Goal: Task Accomplishment & Management: Manage account settings

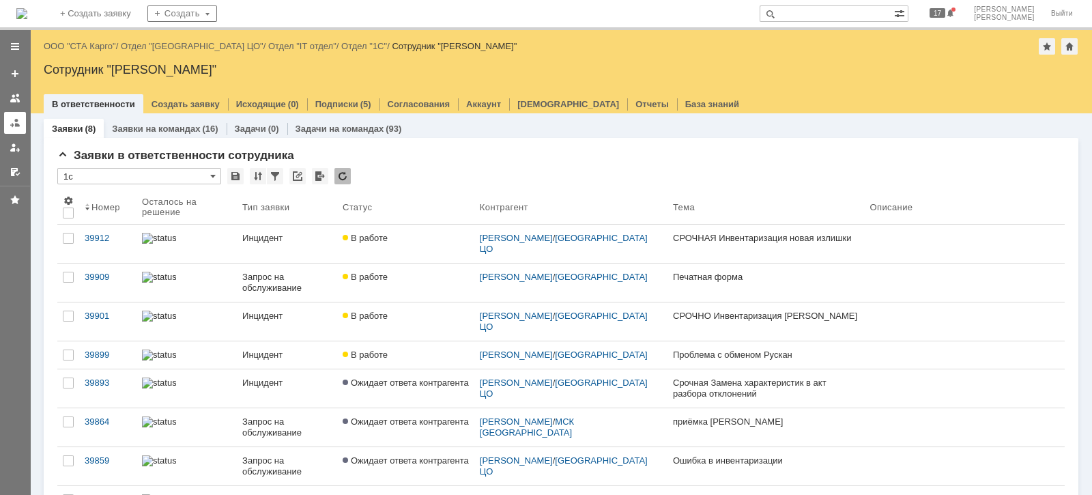
click at [14, 118] on div at bounding box center [15, 122] width 11 height 11
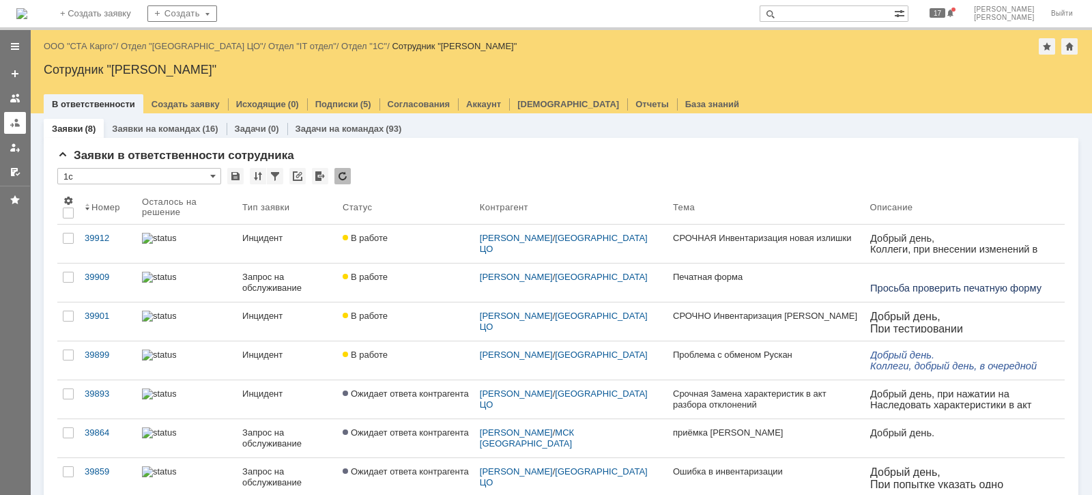
click at [8, 127] on link at bounding box center [15, 123] width 22 height 22
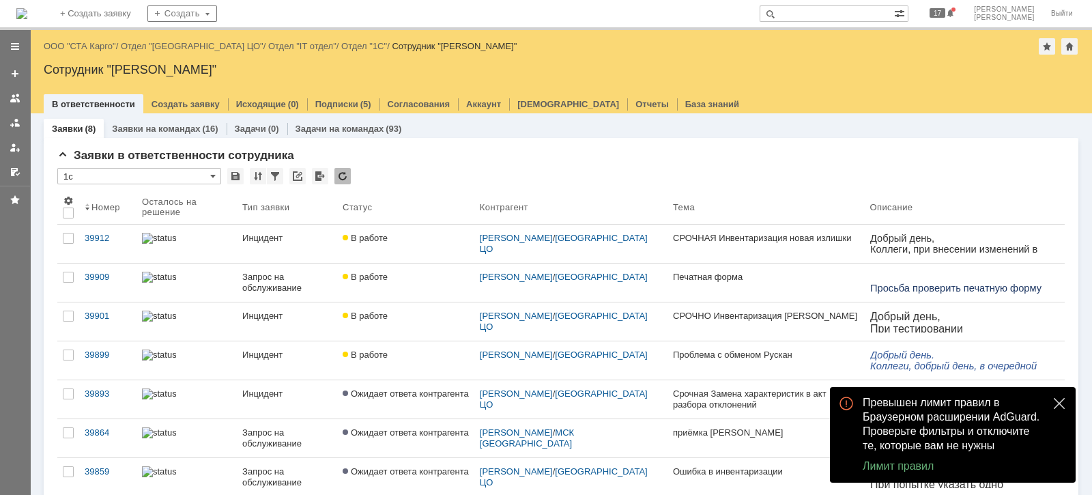
click at [1051, 405] on button "close" at bounding box center [1059, 403] width 16 height 16
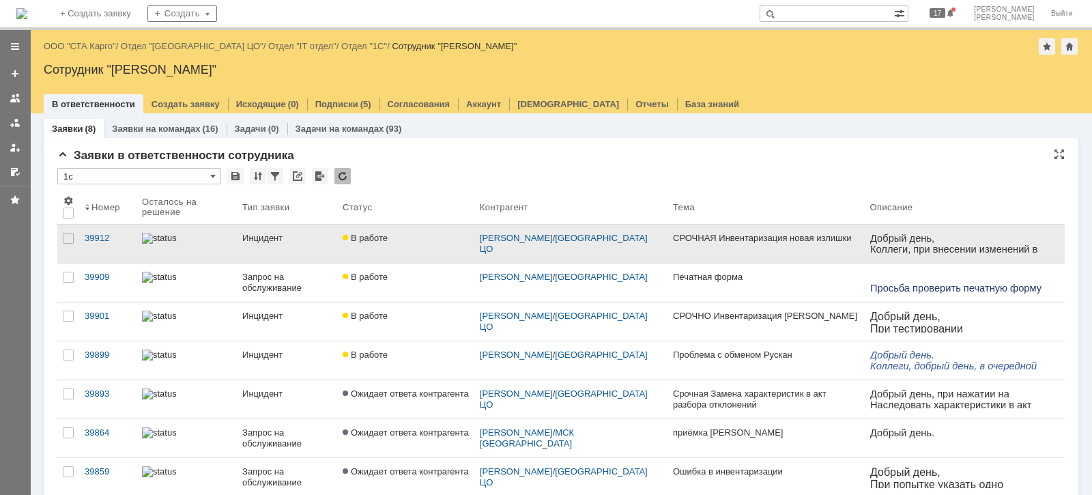
click at [420, 244] on link "В работе" at bounding box center [405, 244] width 137 height 38
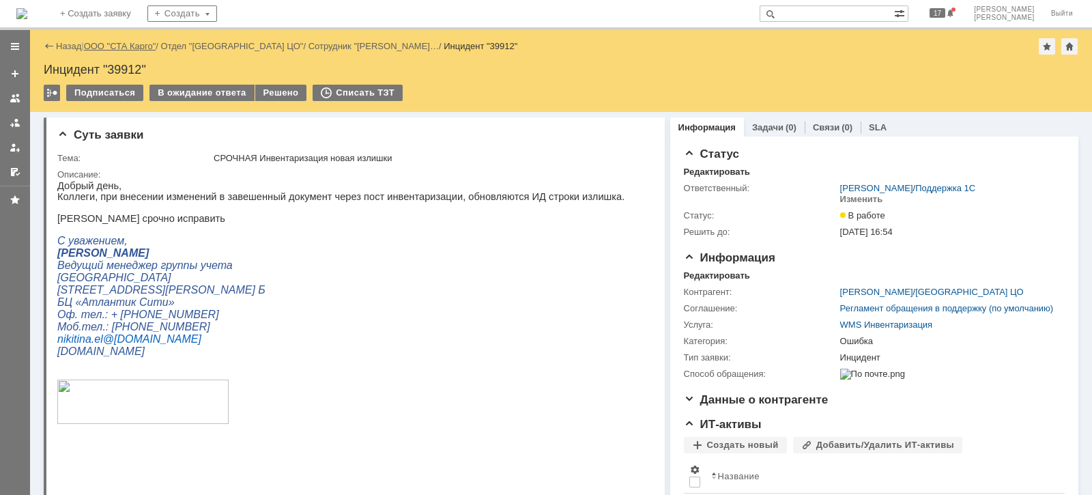
click at [142, 46] on link "ООО "СТА Карго"" at bounding box center [120, 46] width 72 height 10
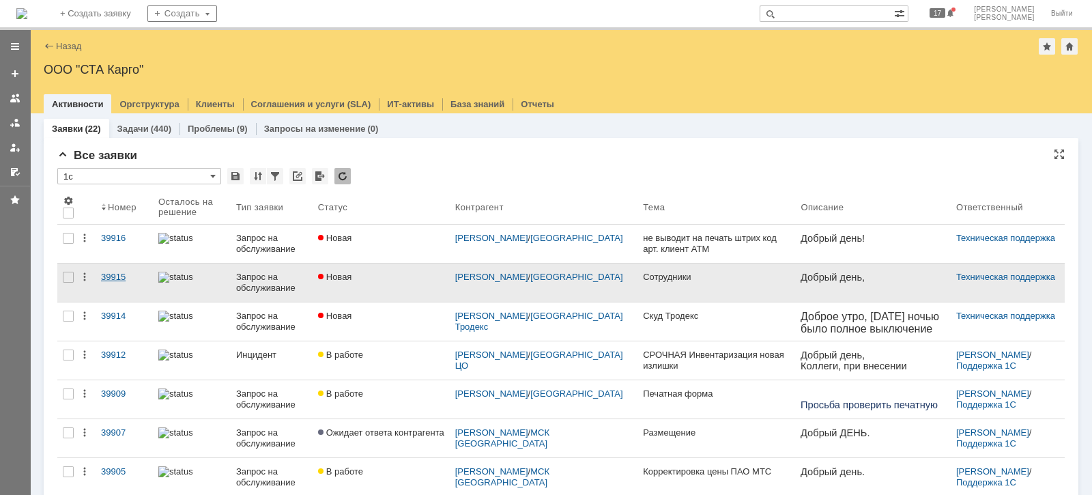
click at [102, 276] on div "39915" at bounding box center [124, 277] width 46 height 11
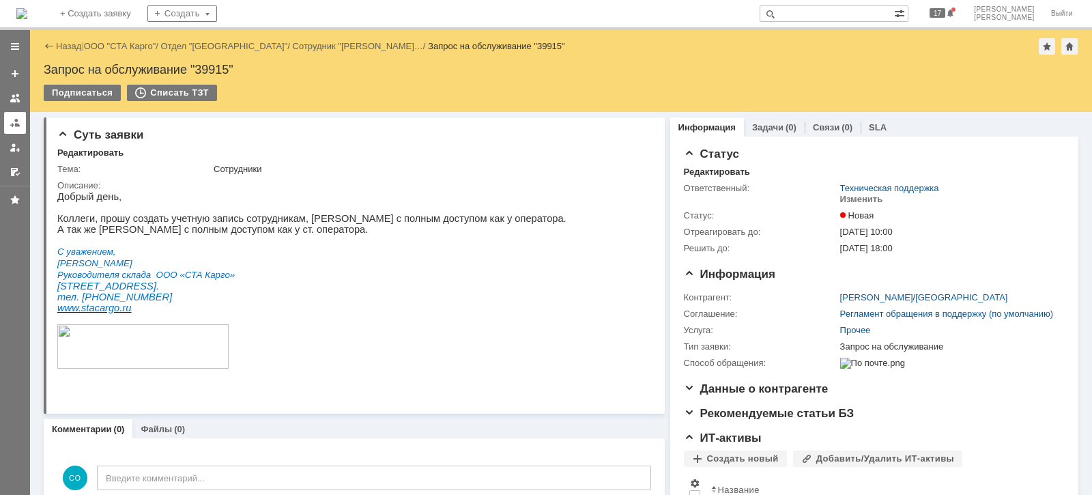
click at [13, 120] on div at bounding box center [15, 122] width 11 height 11
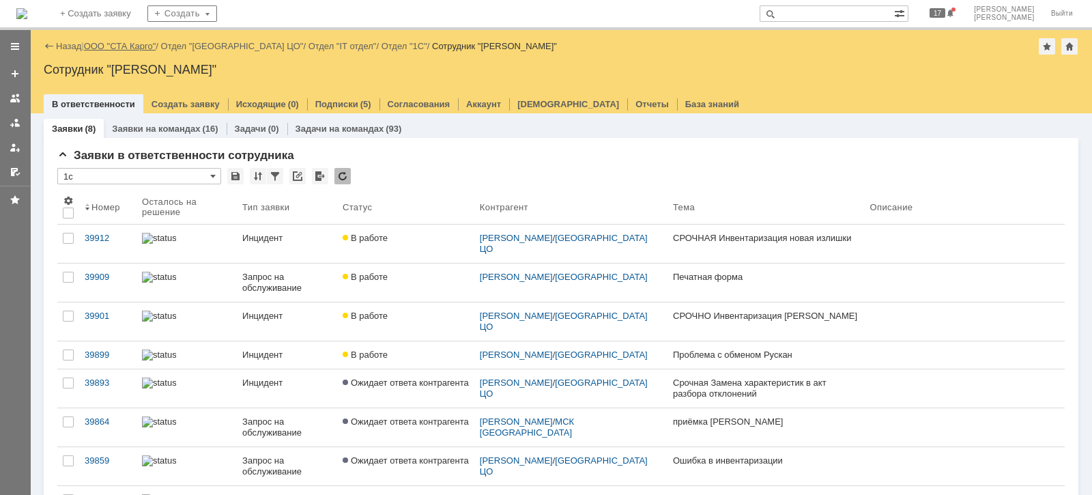
click at [115, 46] on link "ООО "СТА Карго"" at bounding box center [120, 46] width 72 height 10
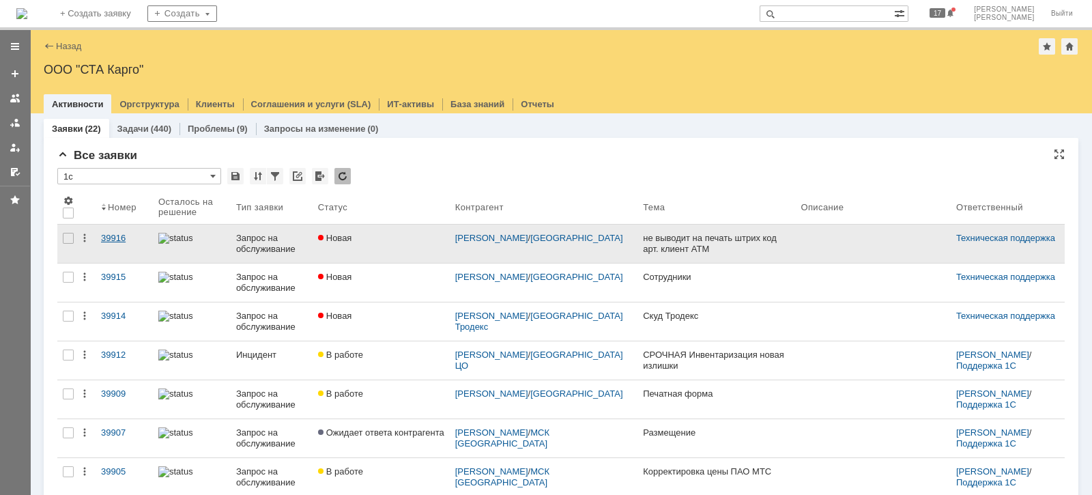
click at [113, 235] on div "39916" at bounding box center [124, 238] width 46 height 11
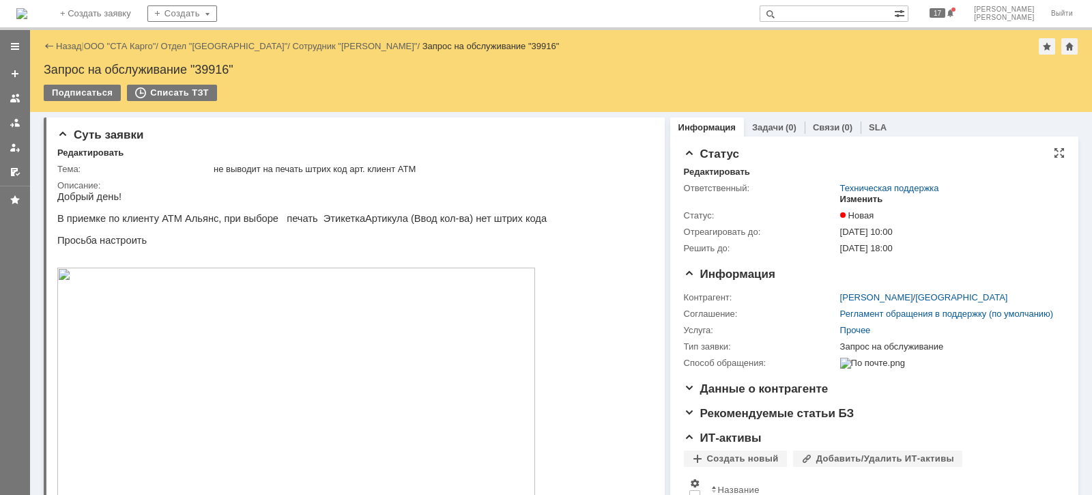
click at [854, 198] on div "Изменить" at bounding box center [861, 199] width 43 height 11
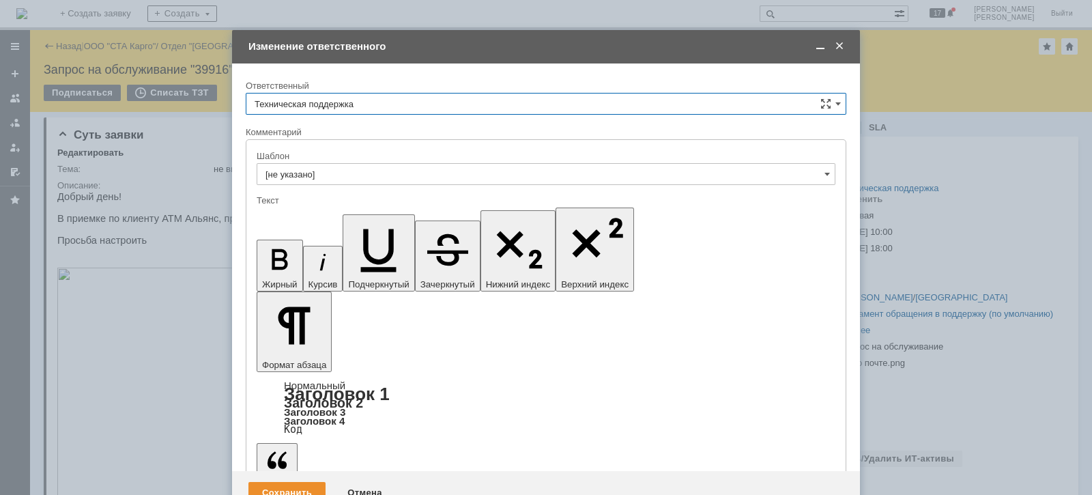
click at [413, 101] on input "Техническая поддержка" at bounding box center [546, 104] width 601 height 22
click at [365, 177] on span "[PERSON_NAME]" at bounding box center [546, 174] width 583 height 11
type input "[PERSON_NAME]"
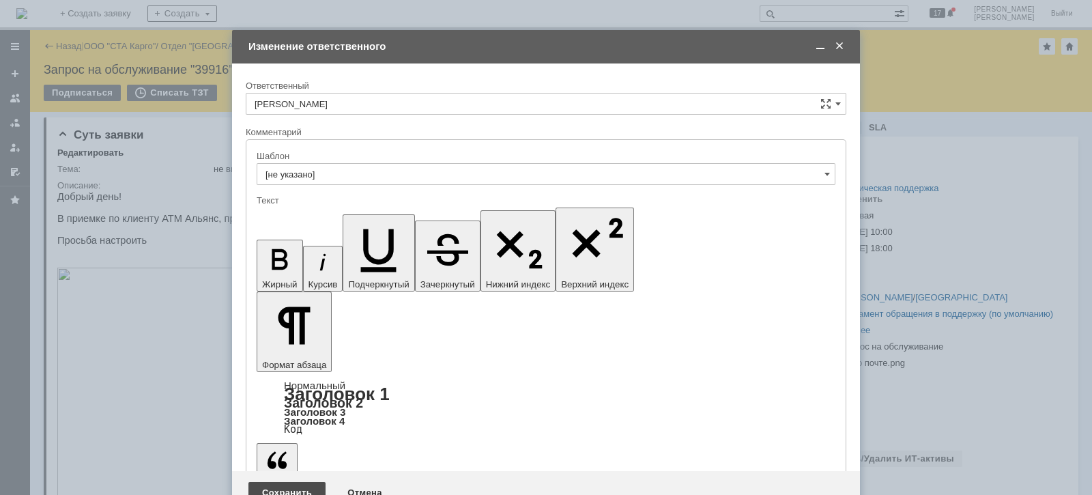
click at [268, 482] on div "Сохранить" at bounding box center [286, 493] width 77 height 22
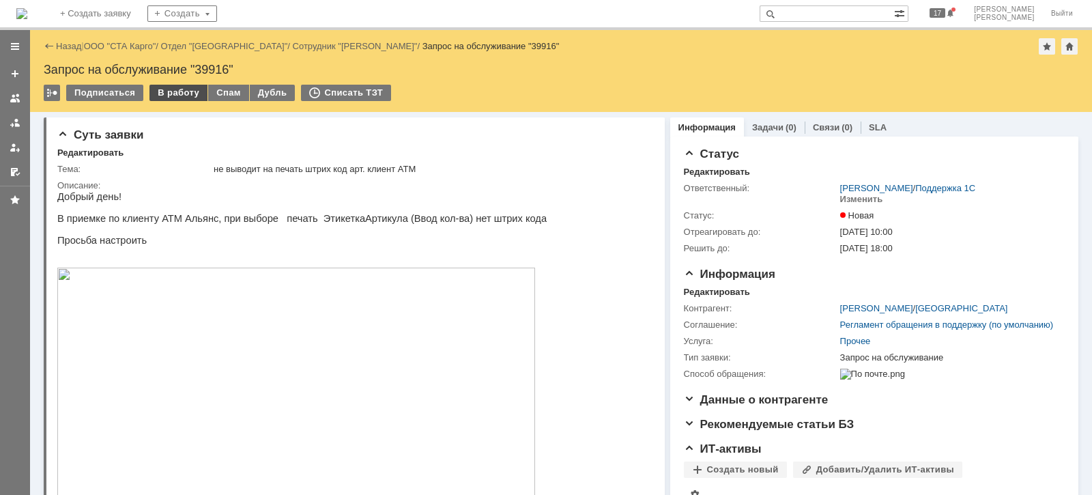
click at [165, 96] on div "В работу" at bounding box center [178, 93] width 58 height 16
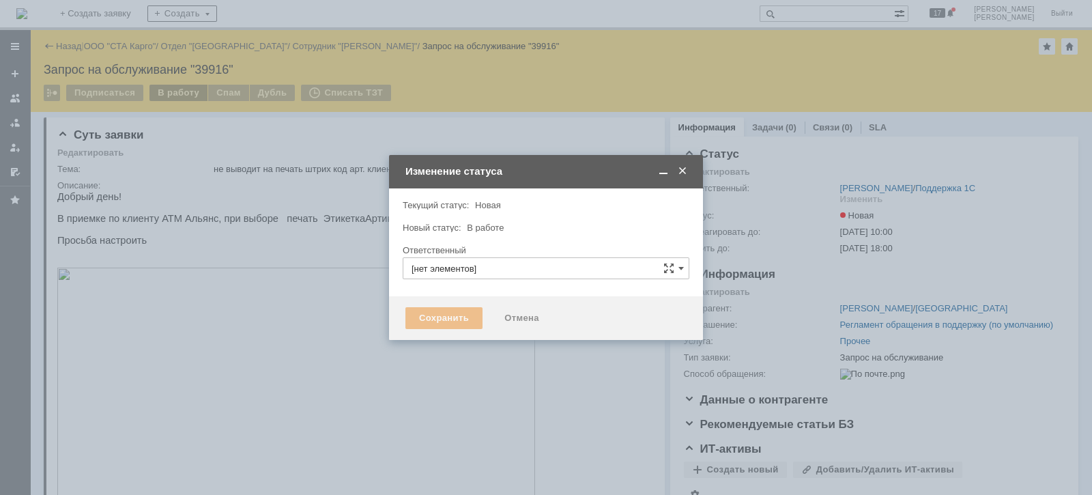
type input "[PERSON_NAME]"
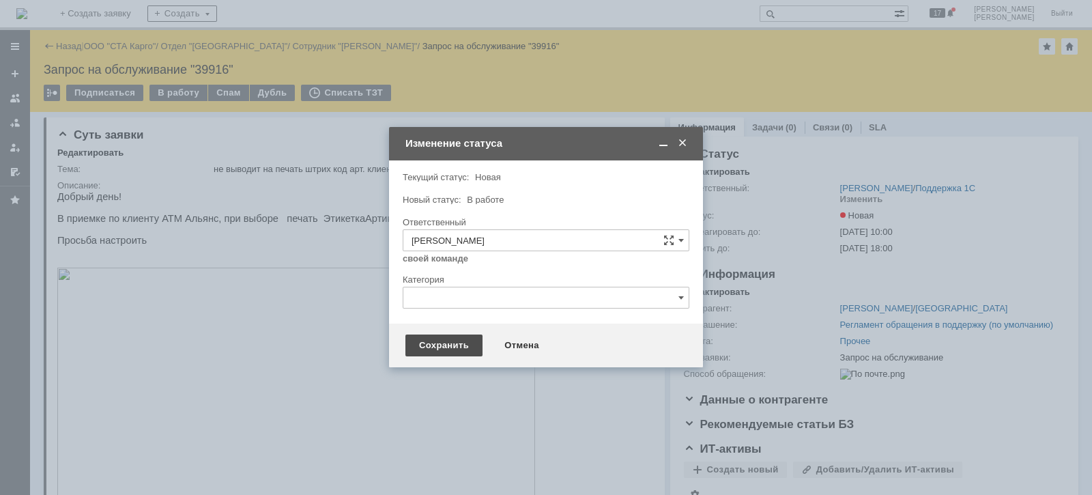
click at [441, 346] on div "Сохранить" at bounding box center [443, 345] width 77 height 22
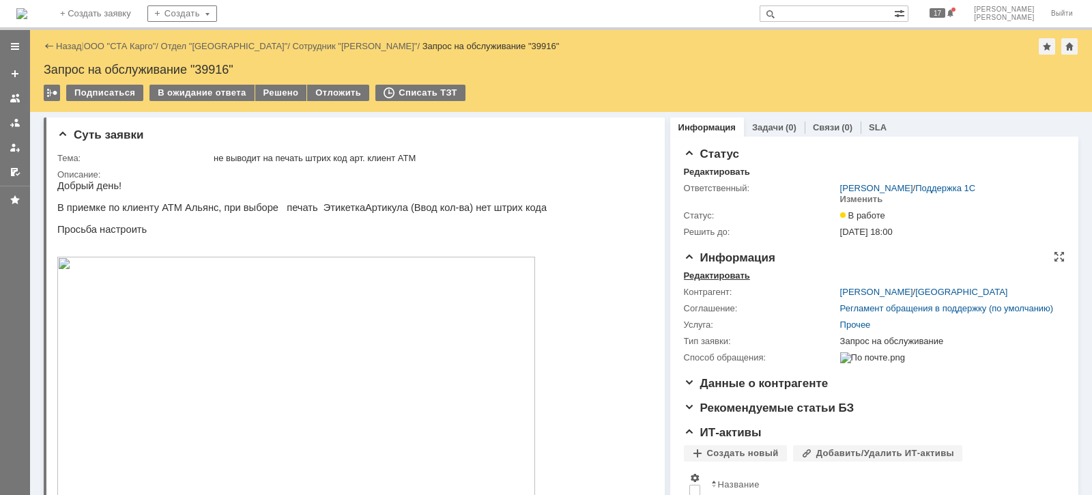
click at [687, 273] on div "Редактировать" at bounding box center [717, 275] width 66 height 11
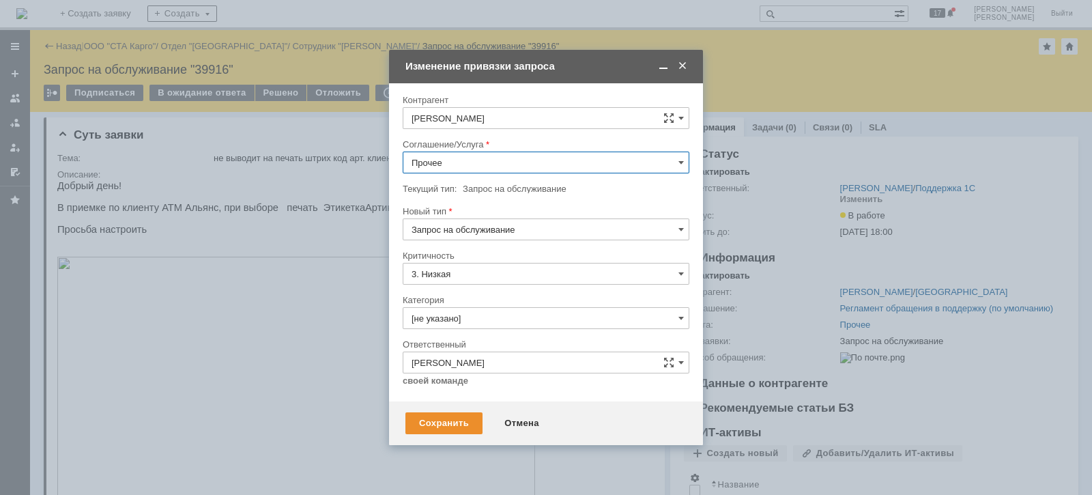
click at [472, 171] on input "Прочее" at bounding box center [546, 163] width 287 height 22
click at [512, 286] on span "WMS Прочее" at bounding box center [546, 285] width 269 height 11
type input "WMS Прочее"
click at [429, 421] on div "Сохранить" at bounding box center [443, 423] width 77 height 22
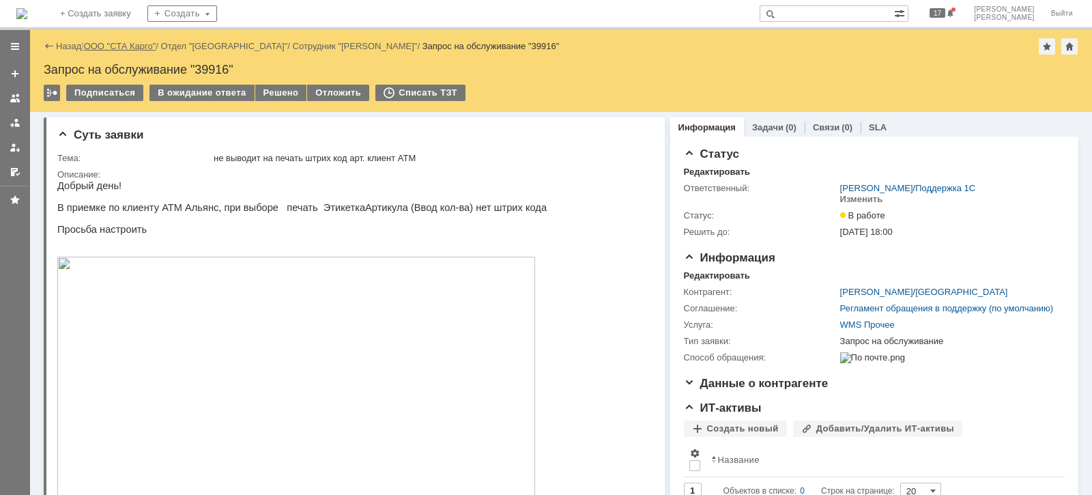
click at [143, 43] on link "ООО "СТА Карго"" at bounding box center [120, 46] width 72 height 10
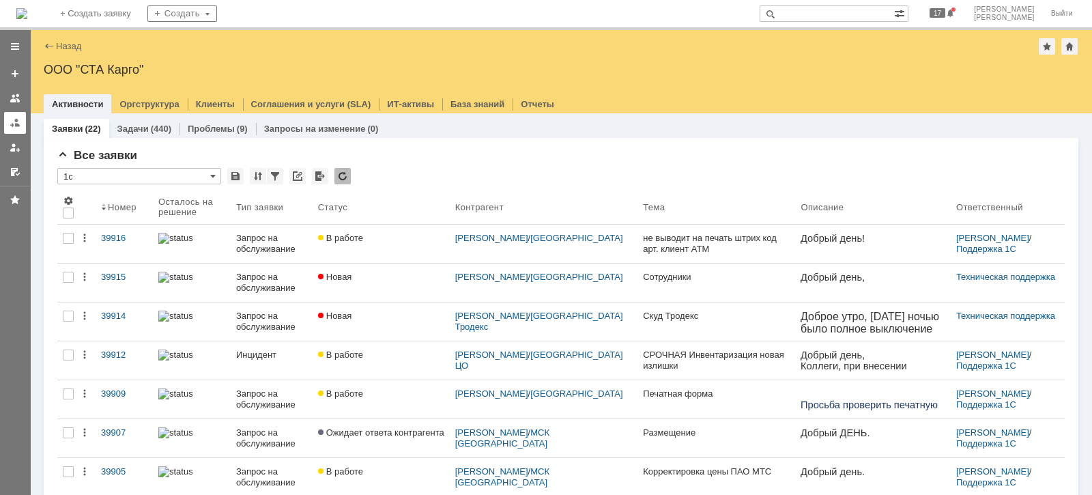
click at [12, 116] on link at bounding box center [15, 123] width 22 height 22
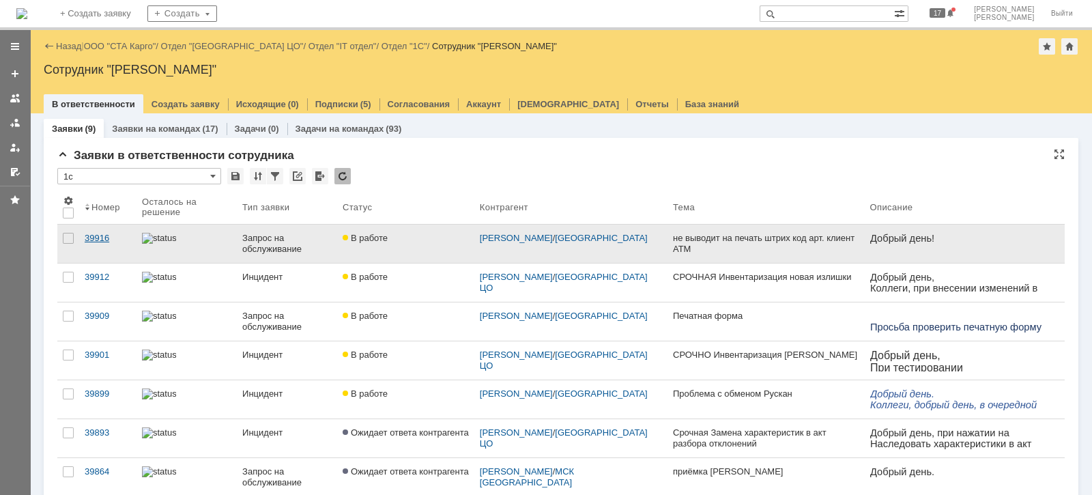
click at [108, 239] on div "39916" at bounding box center [108, 238] width 46 height 11
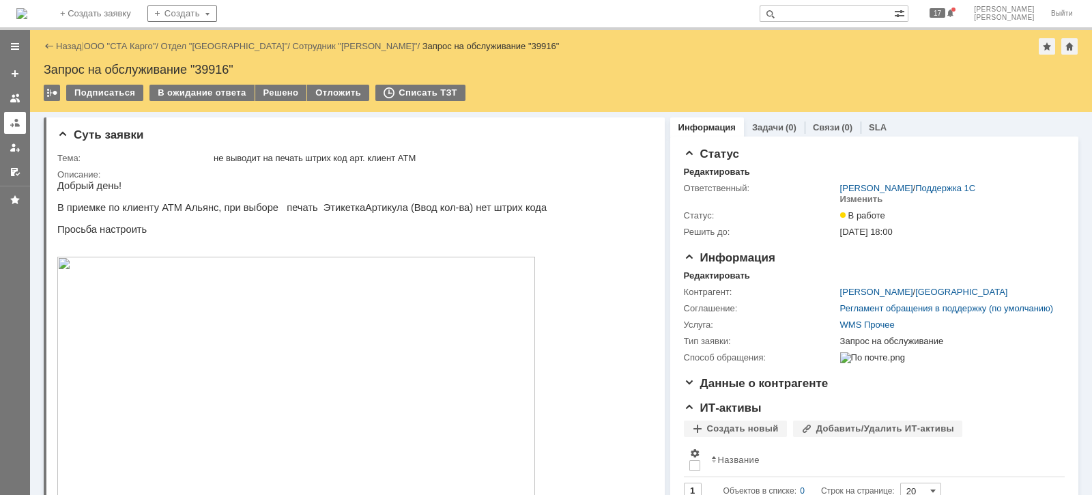
click at [10, 124] on div at bounding box center [15, 122] width 11 height 11
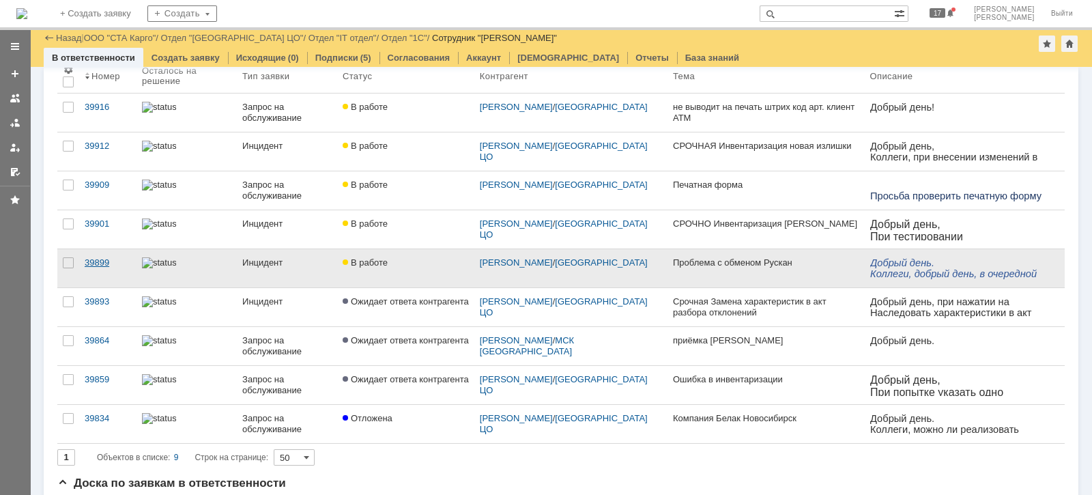
click at [100, 257] on div "39899" at bounding box center [108, 262] width 46 height 11
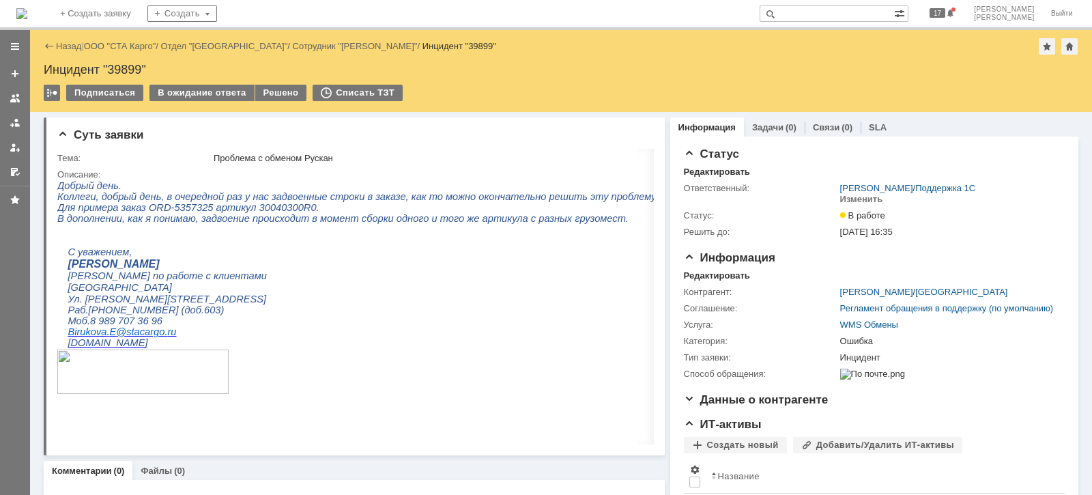
click at [3, 122] on div at bounding box center [15, 108] width 30 height 150
click at [14, 127] on div at bounding box center [15, 122] width 11 height 11
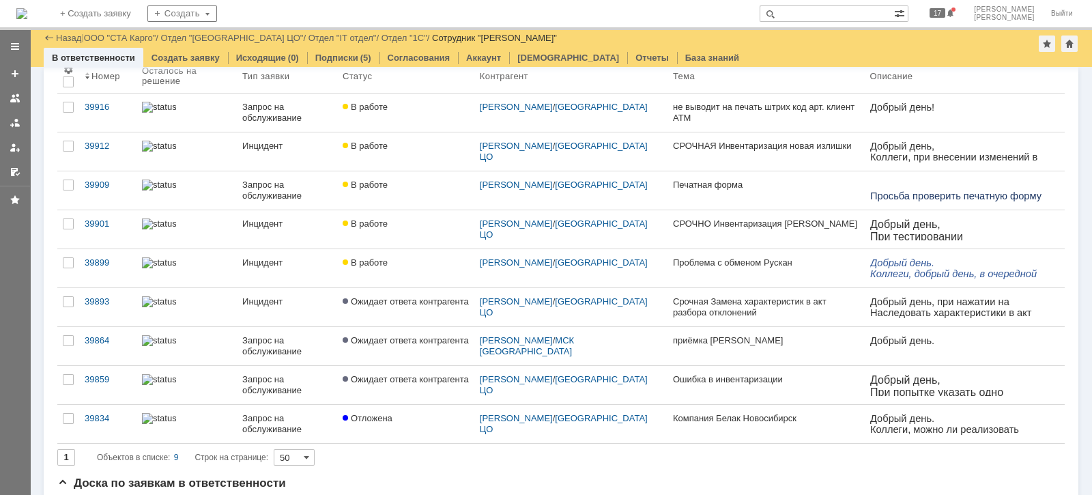
click at [742, 376] on div "Ошибка в инвентаризации" at bounding box center [766, 379] width 186 height 11
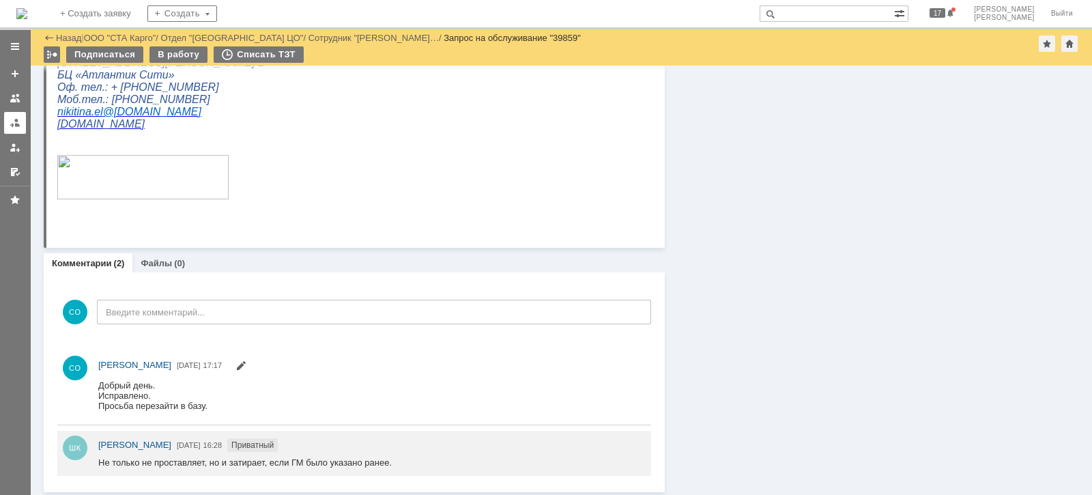
drag, startPoint x: 3, startPoint y: 117, endPoint x: 19, endPoint y: 115, distance: 15.8
click at [3, 117] on div at bounding box center [15, 108] width 30 height 150
click at [18, 126] on div at bounding box center [15, 122] width 11 height 11
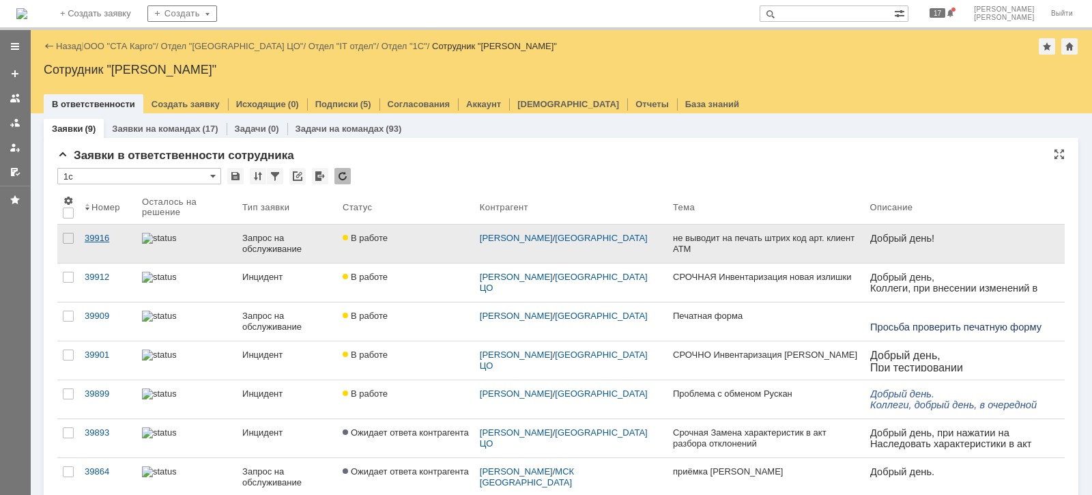
click at [88, 239] on div "39916" at bounding box center [108, 238] width 46 height 11
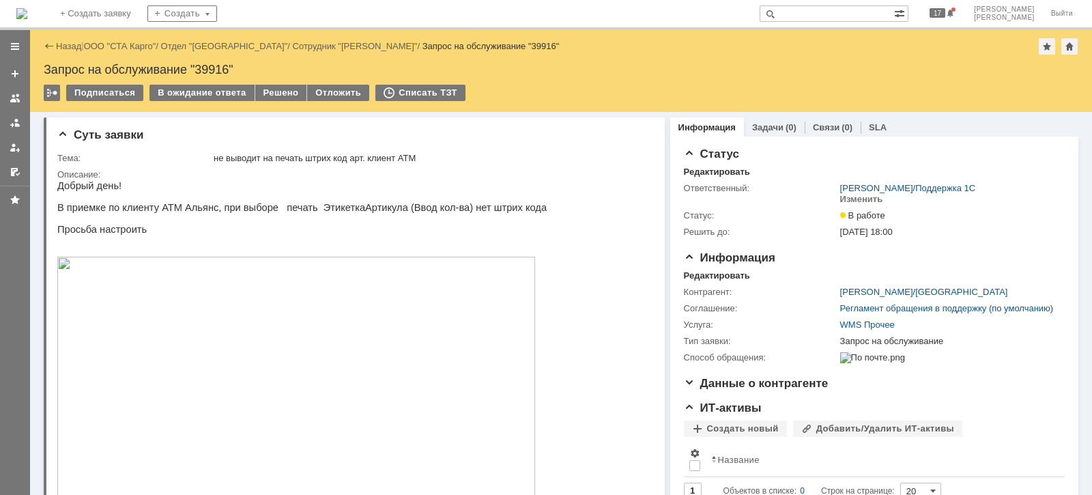
click at [18, 126] on div at bounding box center [15, 122] width 11 height 11
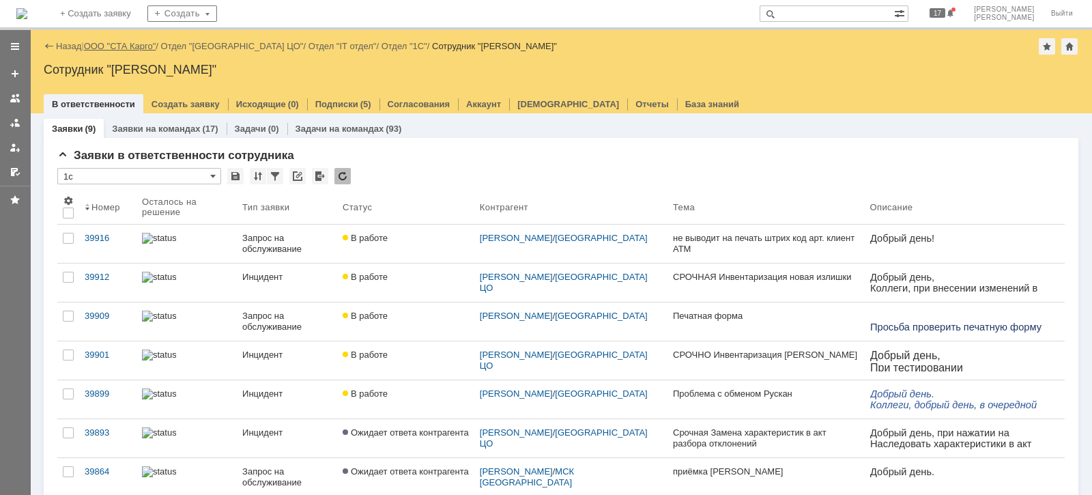
click at [143, 38] on div "Назад | ООО "СТА Карго" / Отдел "[GEOGRAPHIC_DATA] ЦО" / Отдел "IT отдел" / Отд…" at bounding box center [561, 46] width 1035 height 16
click at [145, 44] on link "ООО "СТА Карго"" at bounding box center [120, 46] width 72 height 10
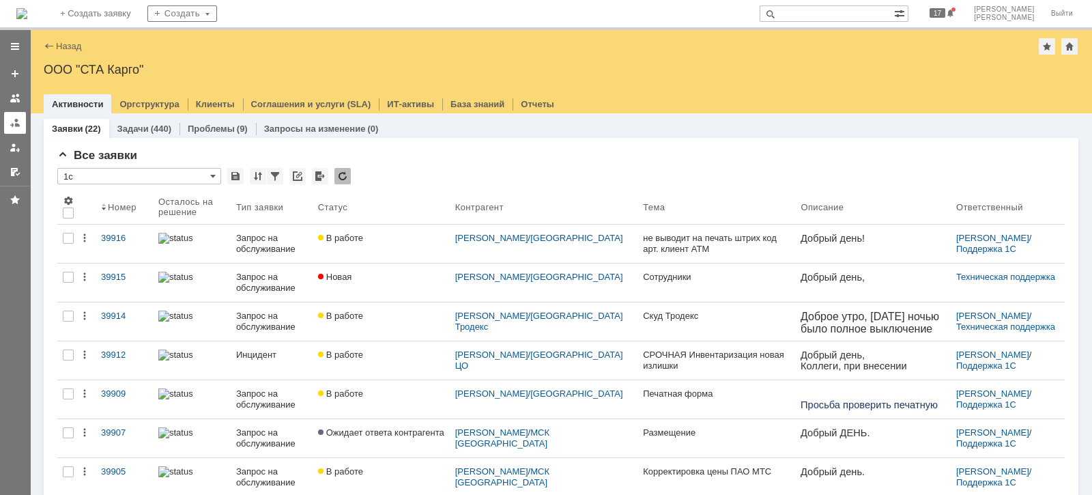
click at [14, 119] on div at bounding box center [15, 122] width 11 height 11
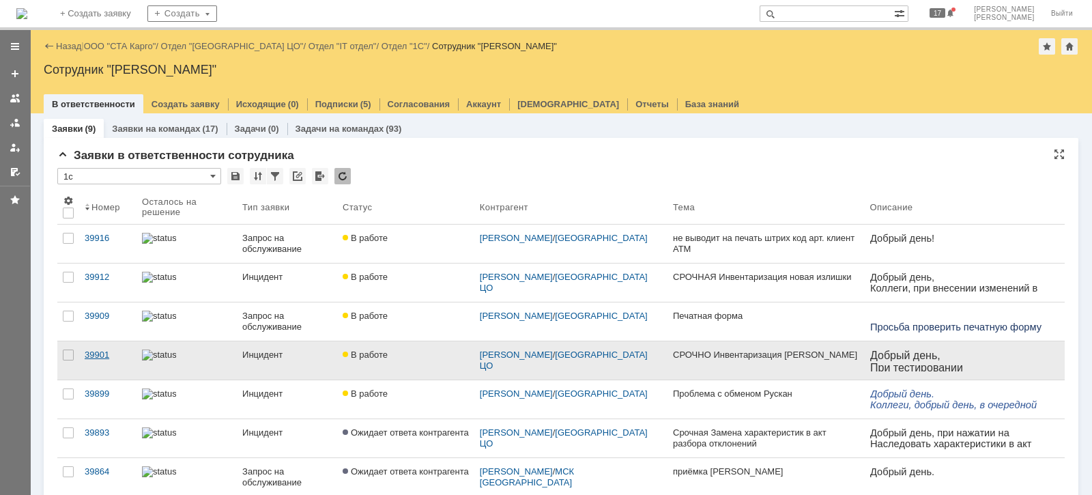
click at [104, 353] on div "39901" at bounding box center [108, 354] width 46 height 11
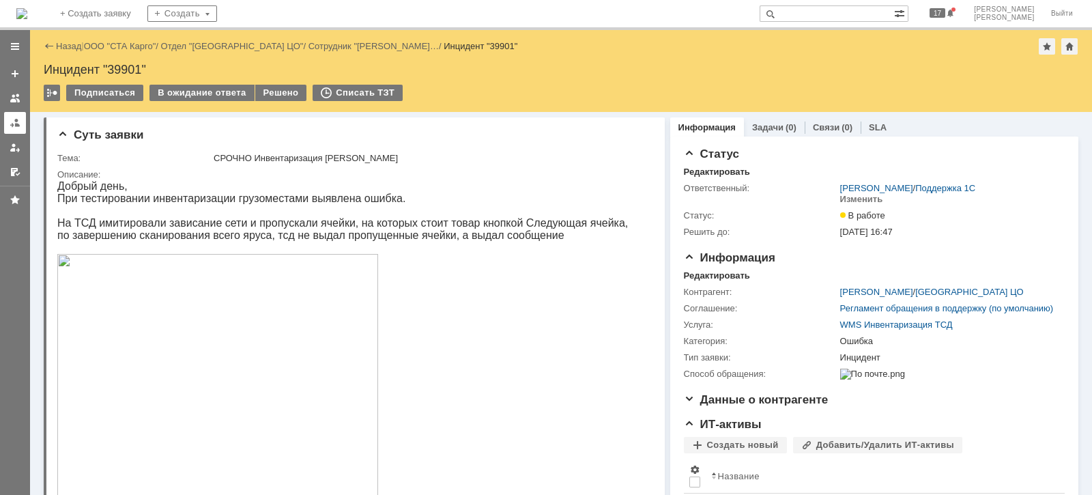
click at [10, 121] on div at bounding box center [15, 122] width 11 height 11
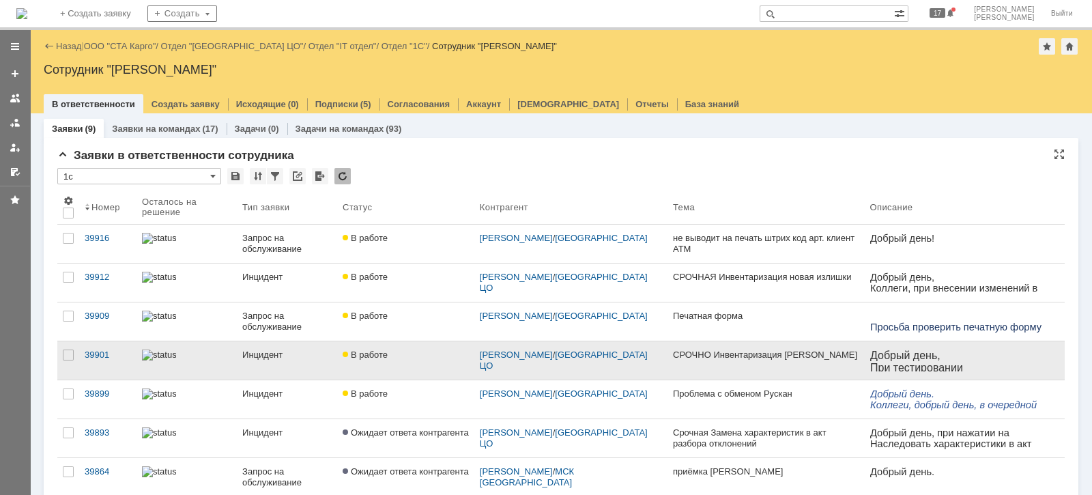
click at [324, 360] on link "Инцидент" at bounding box center [287, 360] width 100 height 38
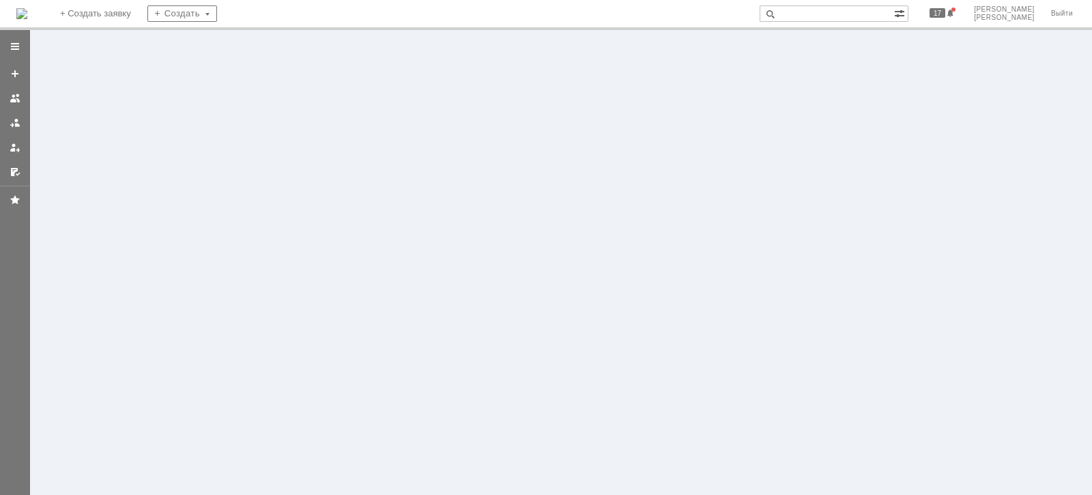
click at [324, 359] on div at bounding box center [561, 262] width 1062 height 465
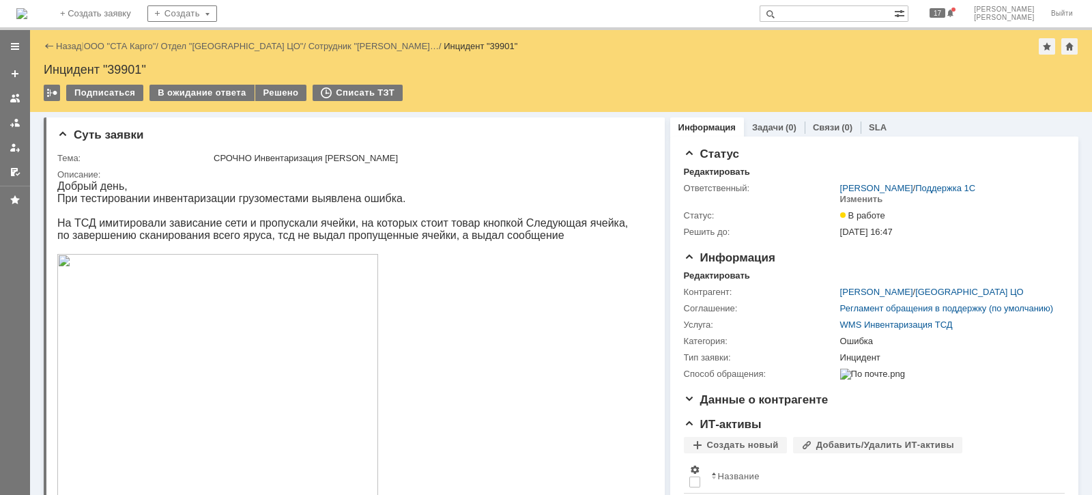
click at [20, 121] on div at bounding box center [15, 122] width 11 height 11
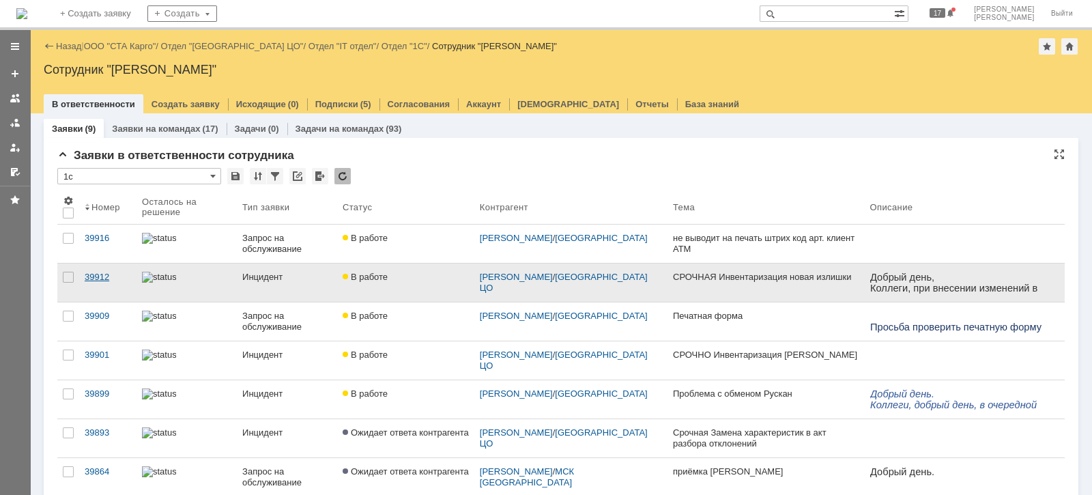
click at [111, 279] on div "39912" at bounding box center [108, 277] width 46 height 11
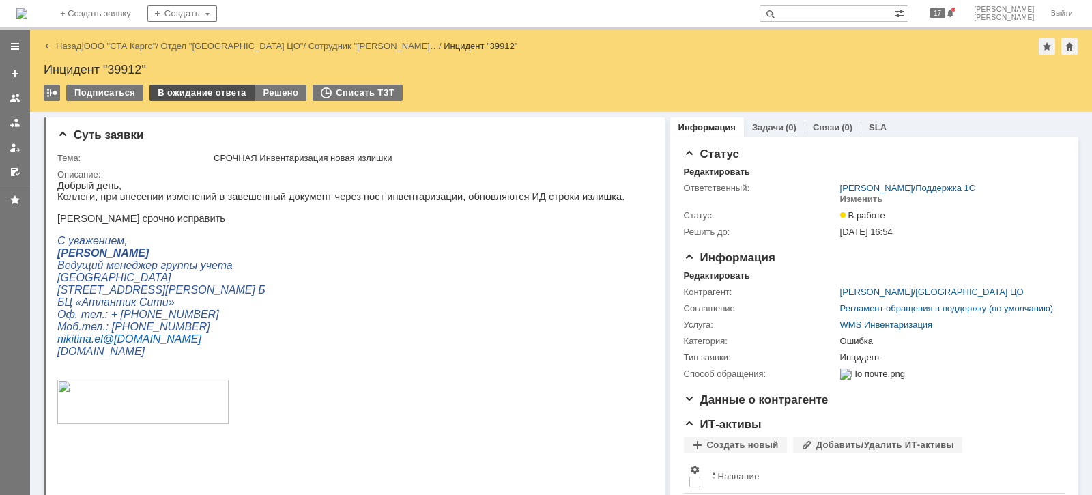
click at [214, 98] on div "В ожидание ответа" at bounding box center [201, 93] width 104 height 16
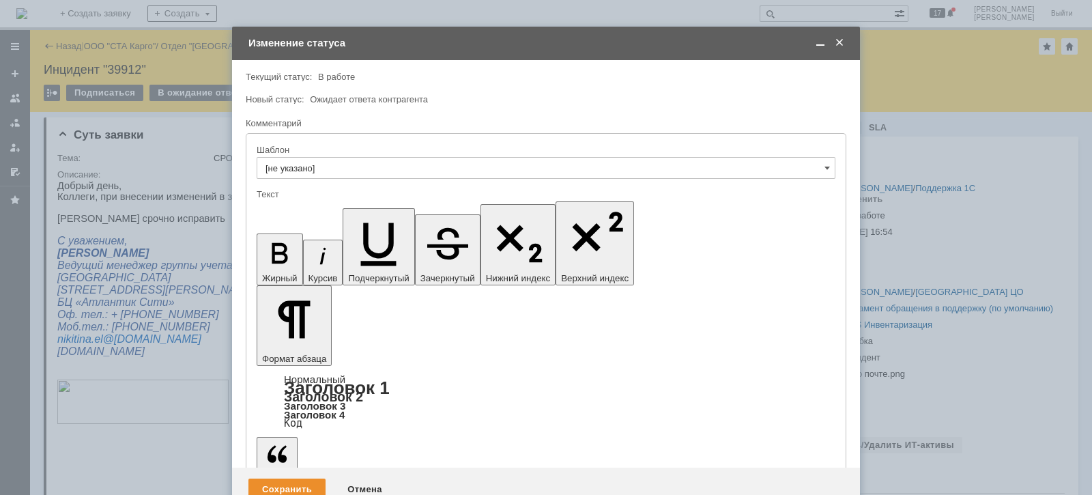
click at [307, 478] on div "Сохранить" at bounding box center [286, 489] width 77 height 22
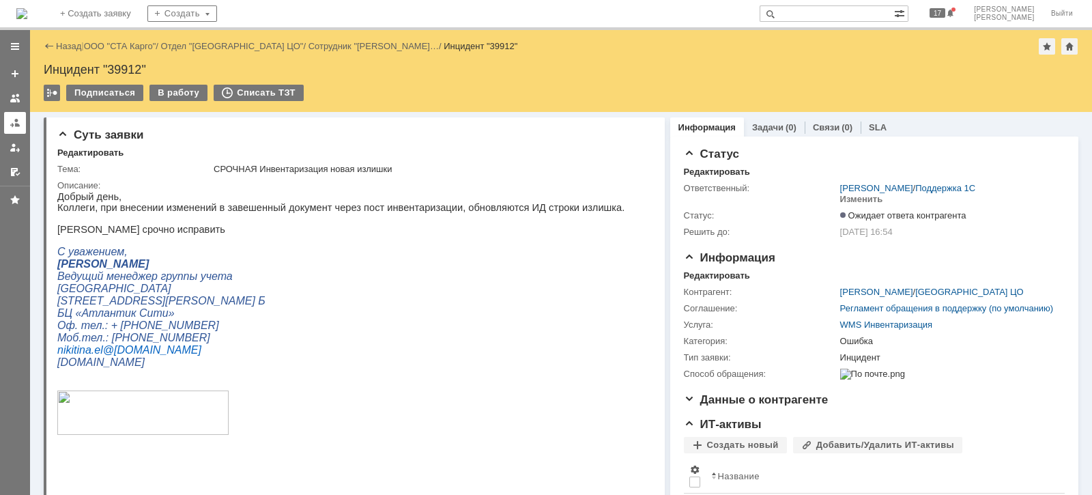
click at [10, 117] on div at bounding box center [15, 122] width 11 height 11
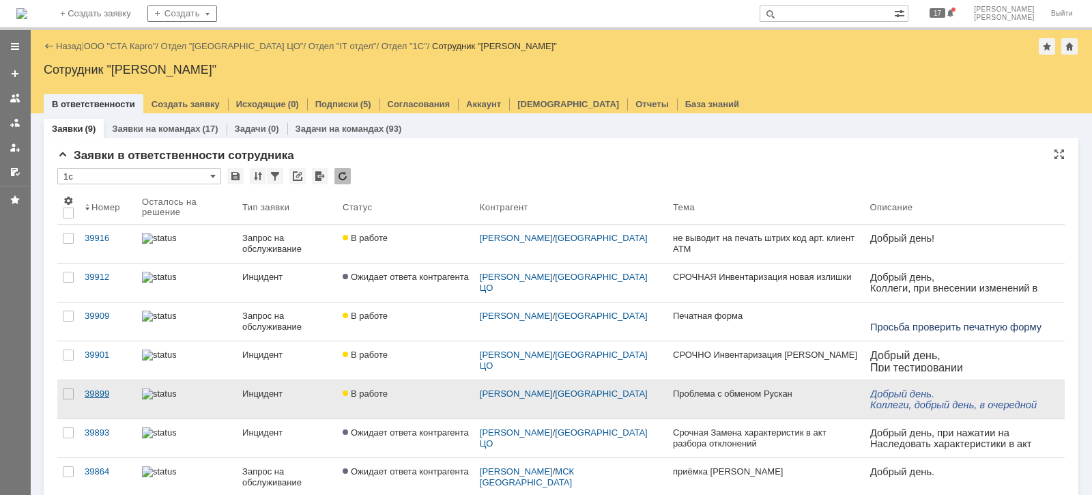
click at [99, 388] on div "39899" at bounding box center [108, 393] width 46 height 11
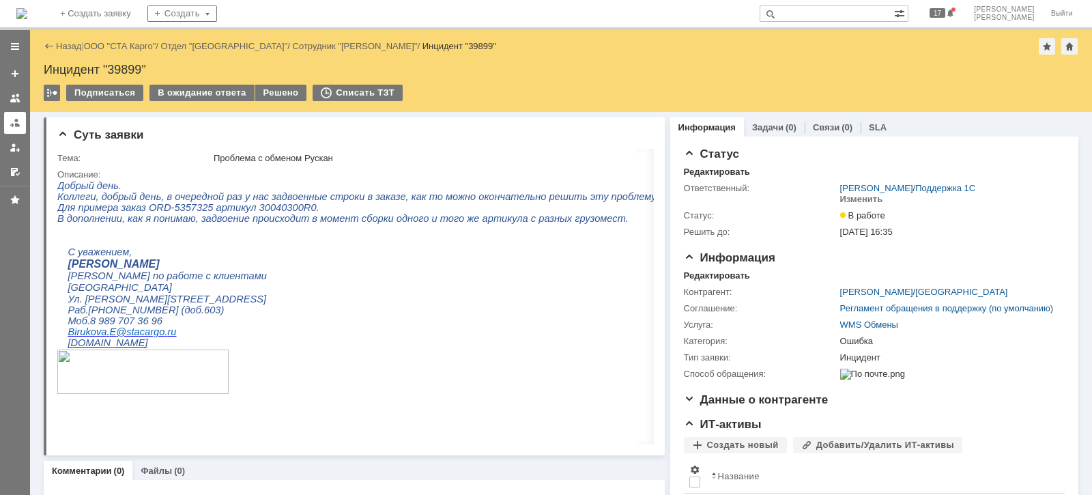
click at [10, 123] on div at bounding box center [15, 122] width 11 height 11
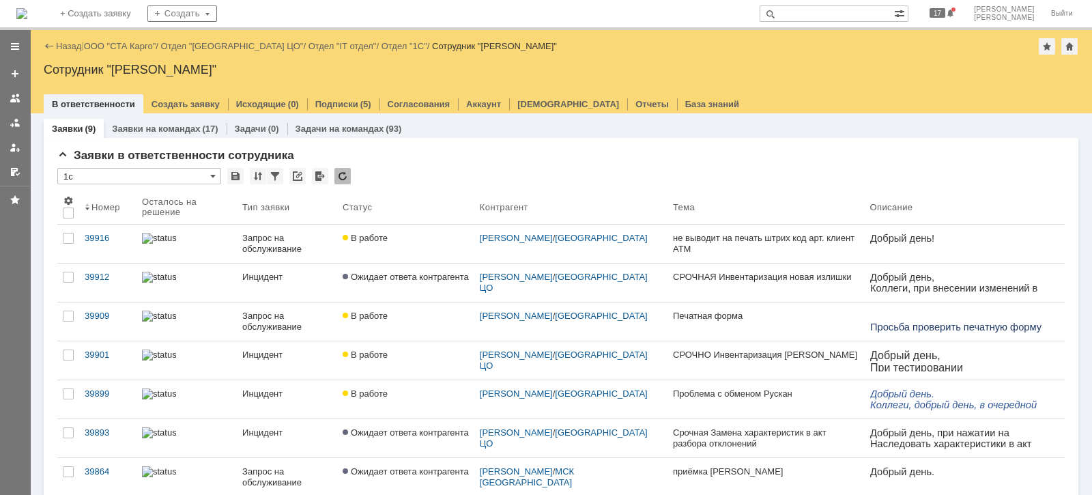
click at [121, 51] on link "ООО "СТА Карго"" at bounding box center [120, 46] width 72 height 10
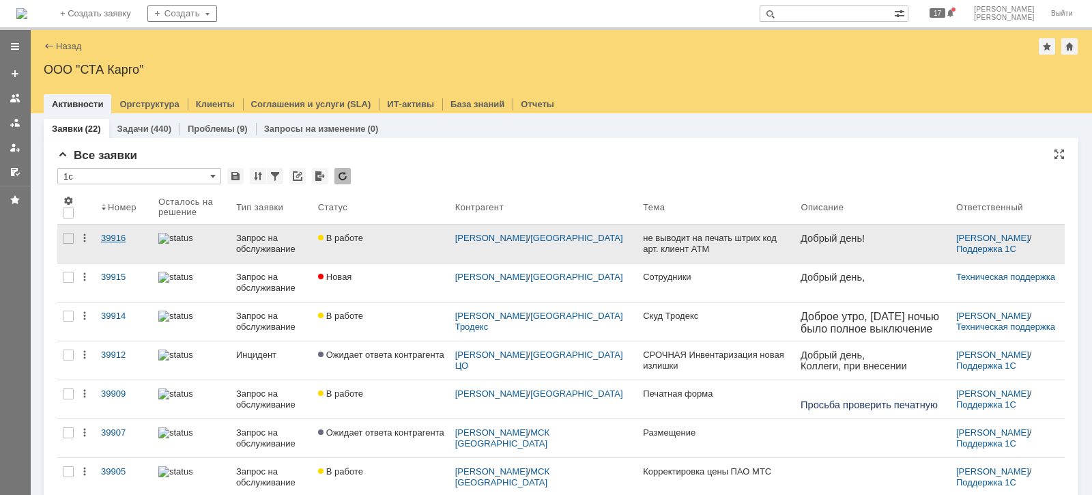
click at [117, 238] on div "39916" at bounding box center [124, 238] width 46 height 11
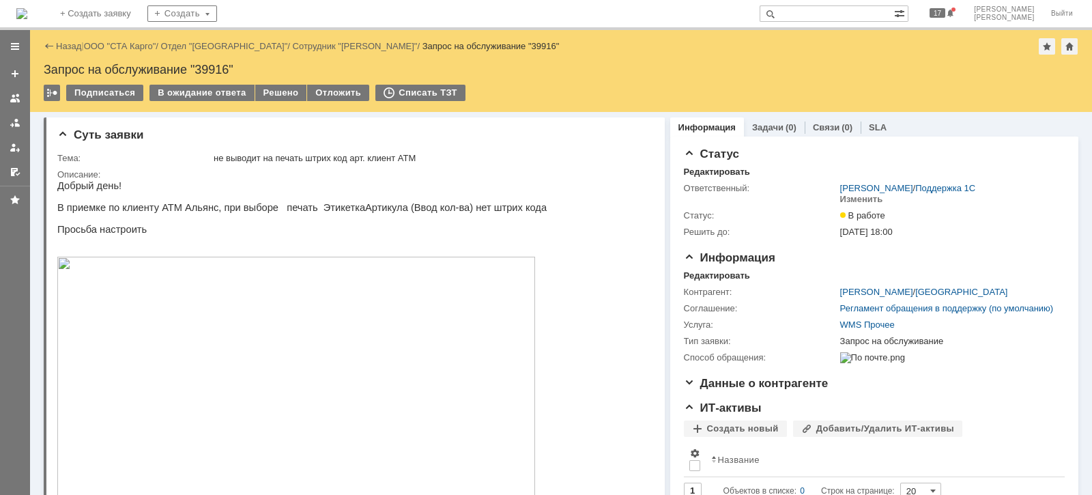
click at [839, 14] on input "text" at bounding box center [827, 13] width 134 height 16
type input "[PERSON_NAME]"
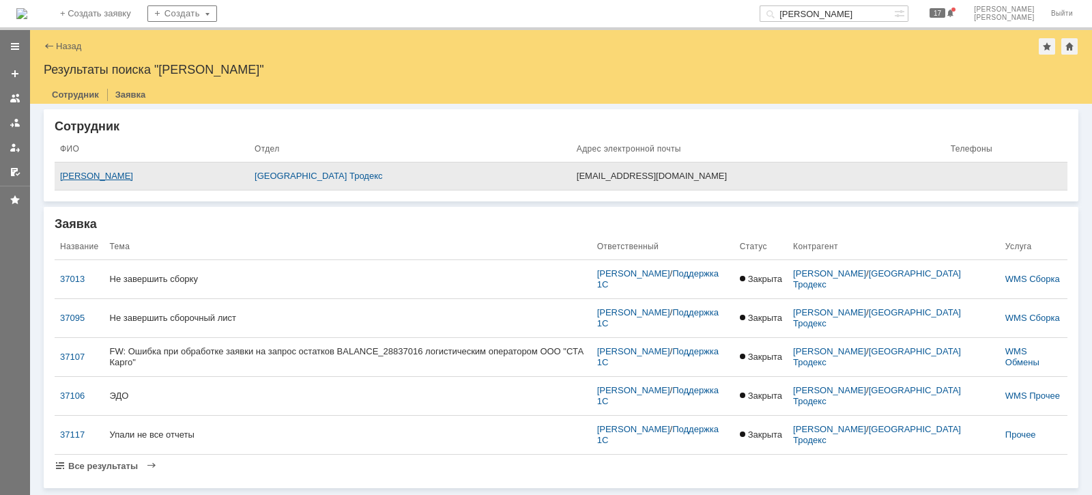
click at [99, 171] on div "[PERSON_NAME]" at bounding box center [152, 176] width 184 height 11
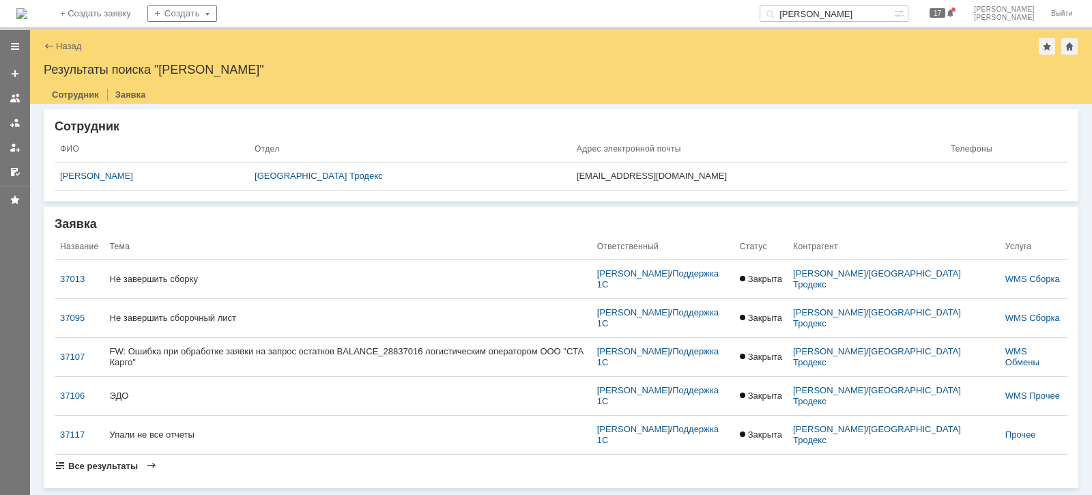
click at [128, 468] on span "Все результаты" at bounding box center [103, 466] width 70 height 10
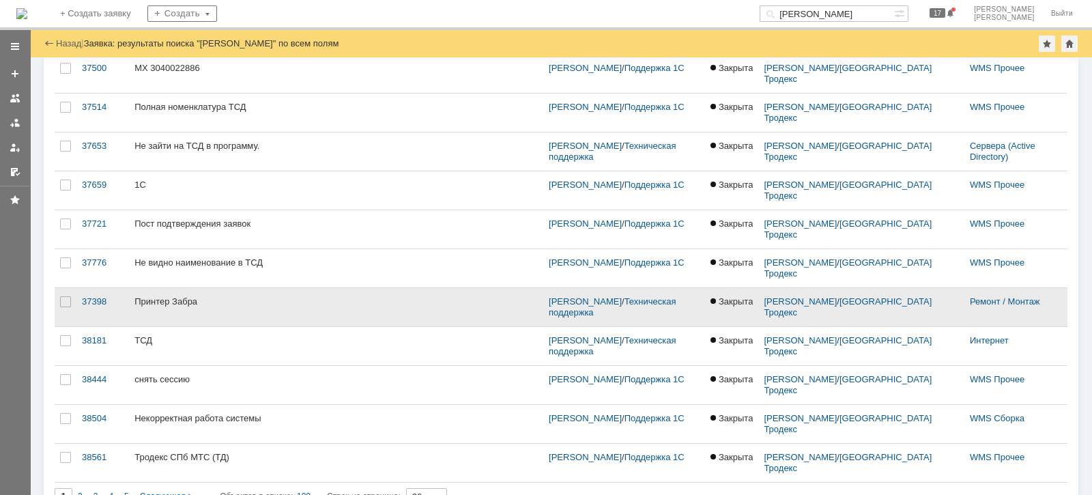
scroll to position [477, 0]
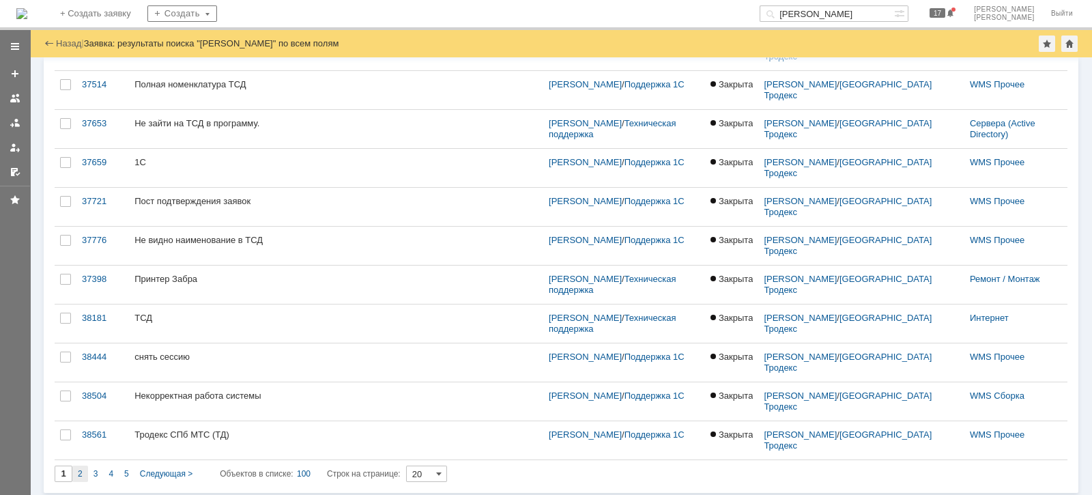
click at [80, 469] on span "2" at bounding box center [80, 474] width 5 height 10
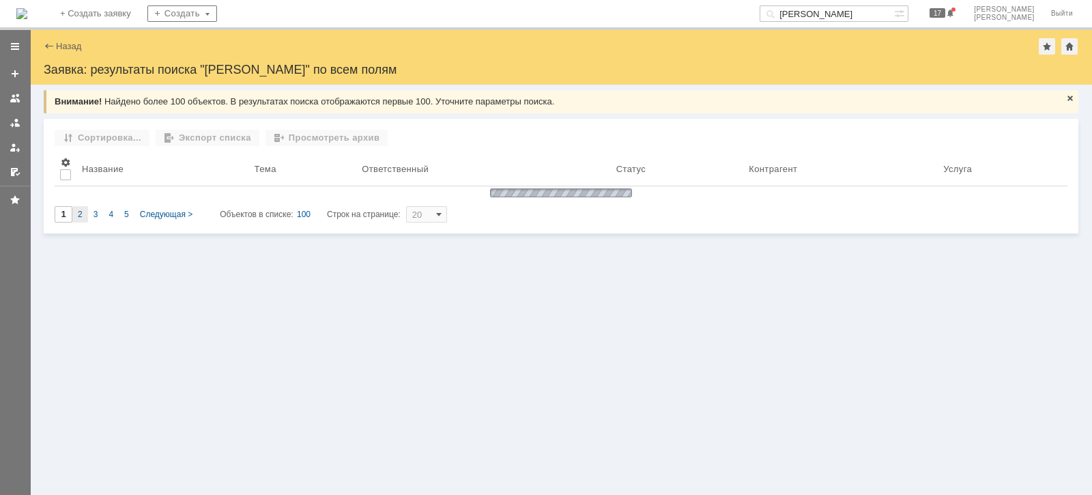
type input "2"
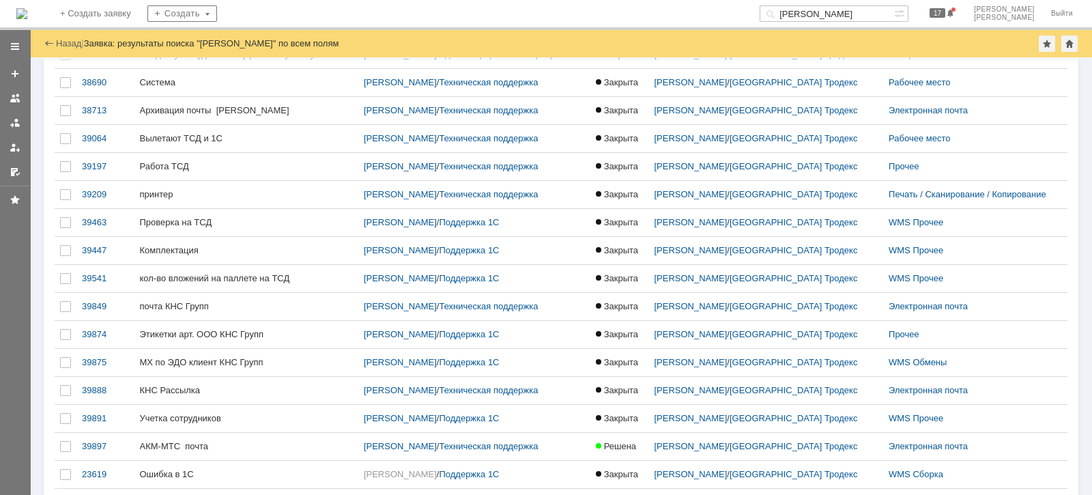
scroll to position [88, 0]
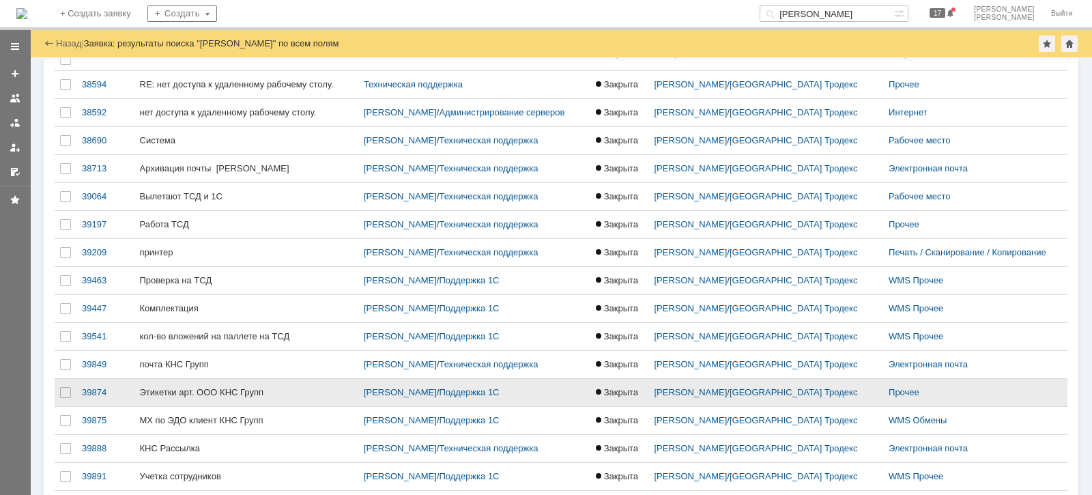
click at [163, 390] on div "Этикетки арт. ООО КНС Групп" at bounding box center [246, 392] width 213 height 11
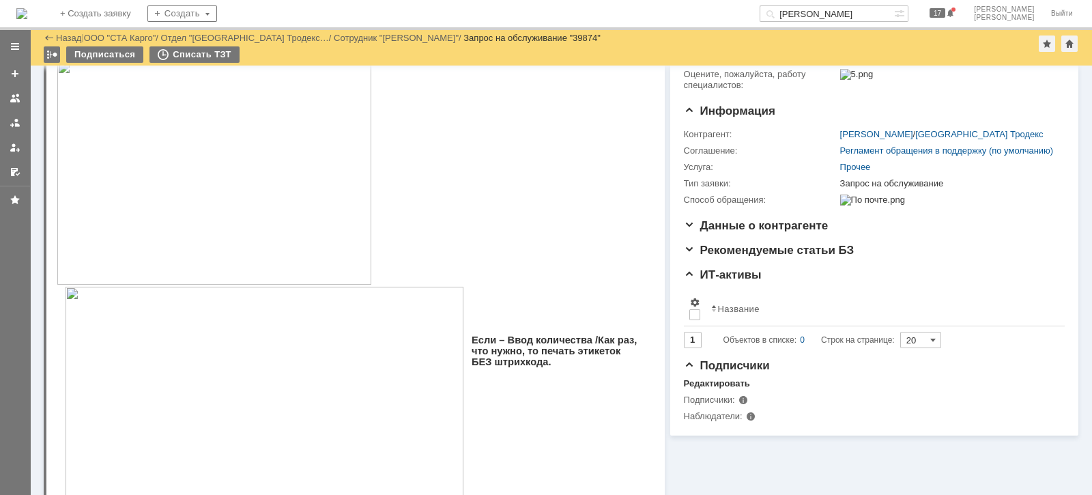
scroll to position [256, 0]
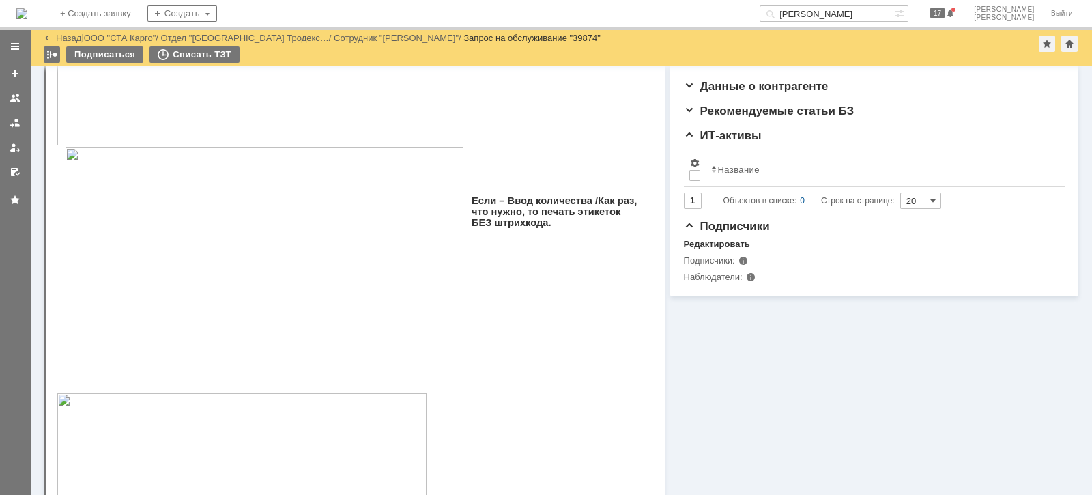
drag, startPoint x: 10, startPoint y: 124, endPoint x: 55, endPoint y: 124, distance: 45.0
click at [10, 124] on div at bounding box center [15, 122] width 11 height 11
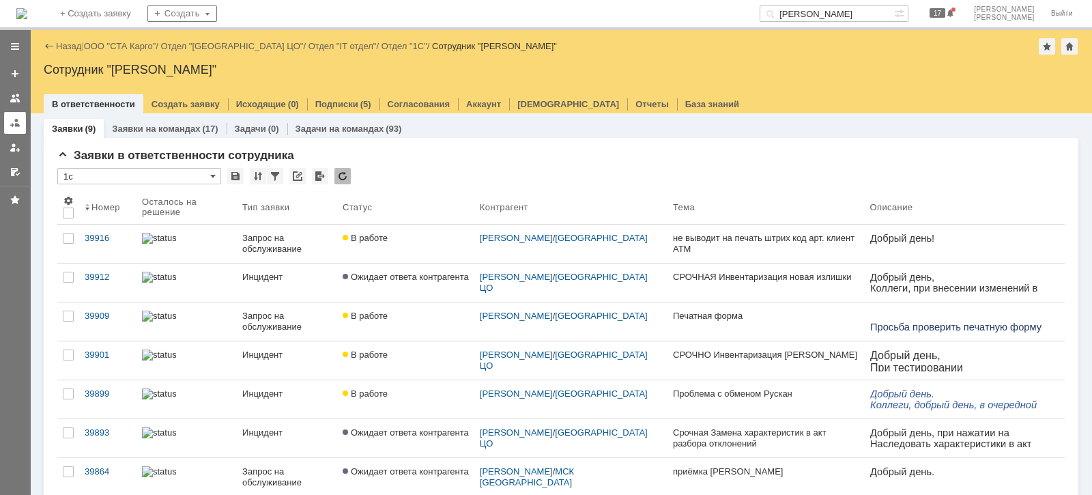
click at [12, 123] on div at bounding box center [15, 122] width 11 height 11
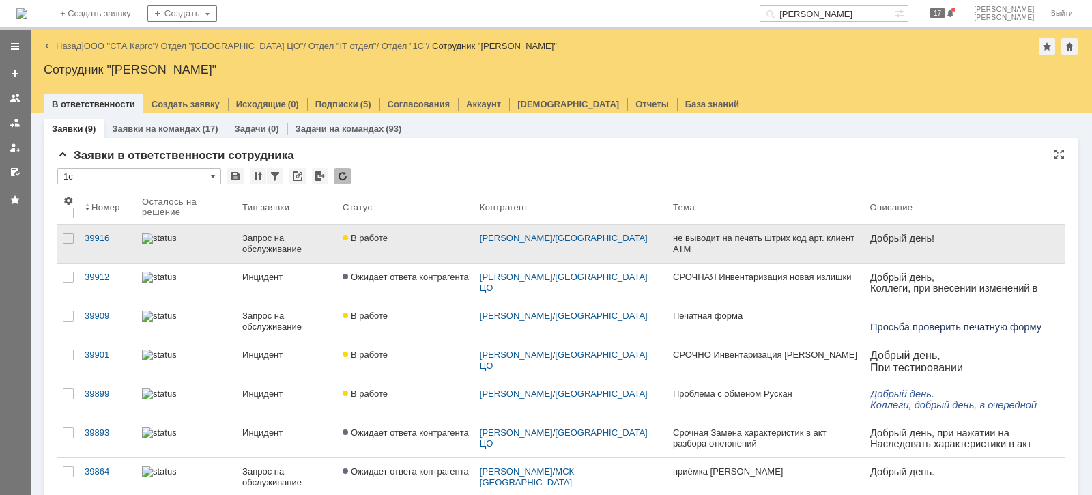
click at [99, 233] on div "39916" at bounding box center [108, 238] width 46 height 11
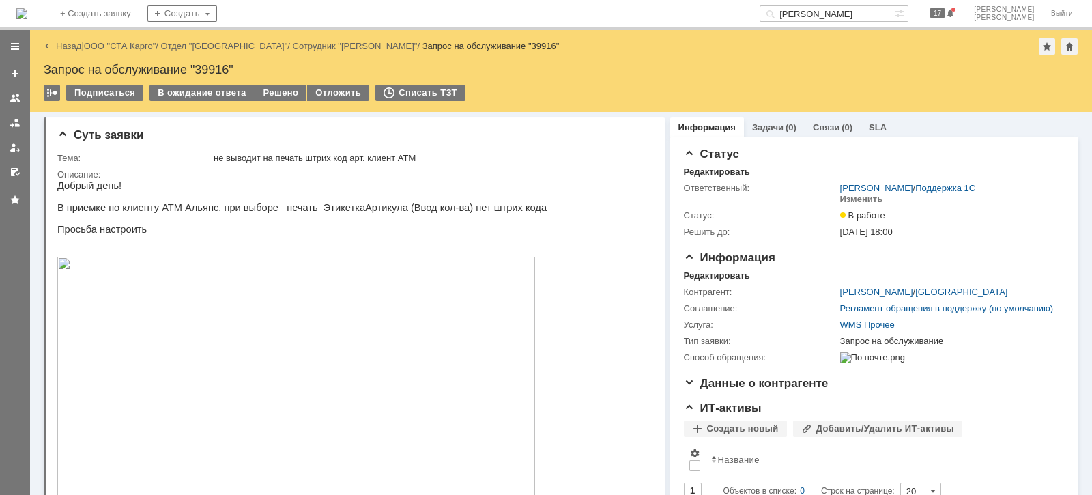
drag, startPoint x: 191, startPoint y: 92, endPoint x: 191, endPoint y: 107, distance: 15.0
click at [191, 92] on div "В ожидание ответа" at bounding box center [201, 93] width 104 height 16
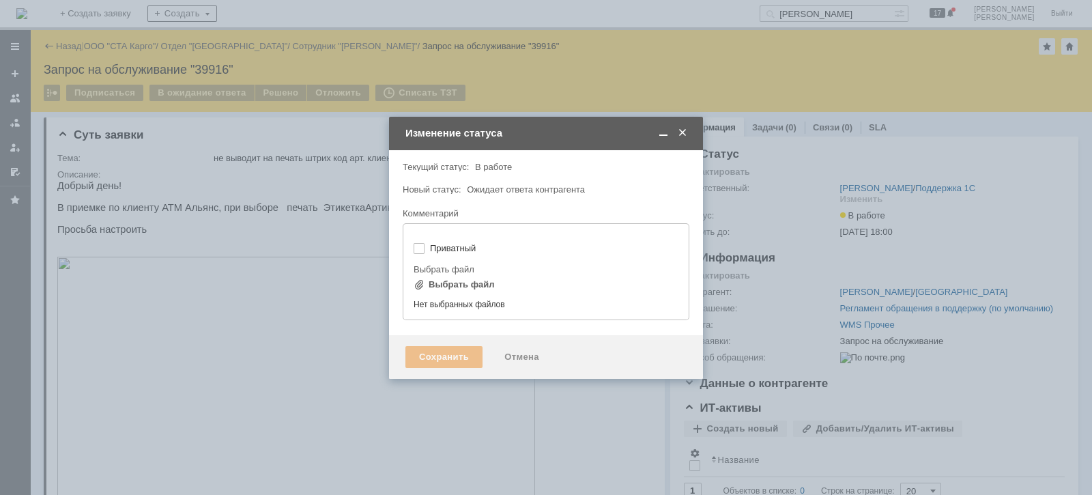
type input "[не указано]"
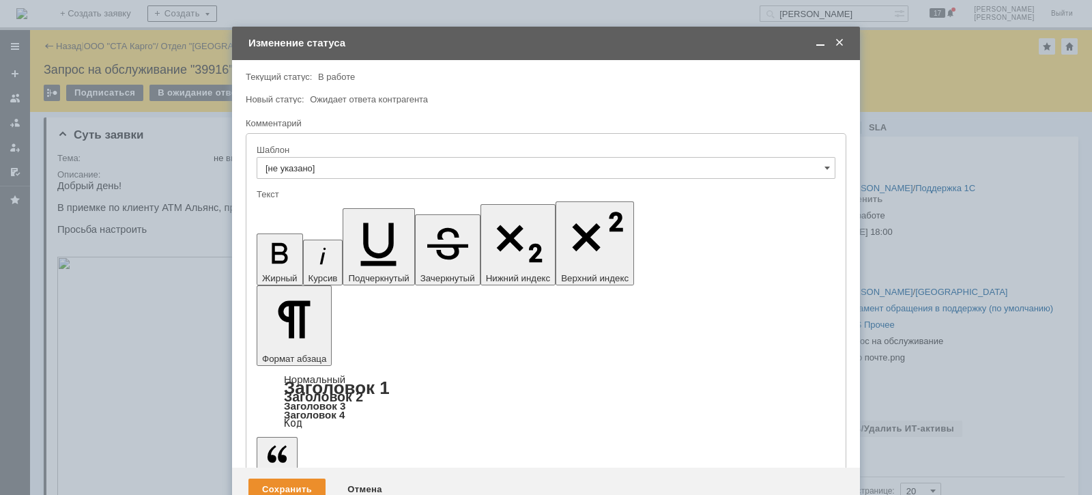
click at [305, 467] on div "Сохранить Отмена" at bounding box center [546, 489] width 628 height 44
click at [300, 478] on div "Сохранить" at bounding box center [286, 489] width 77 height 22
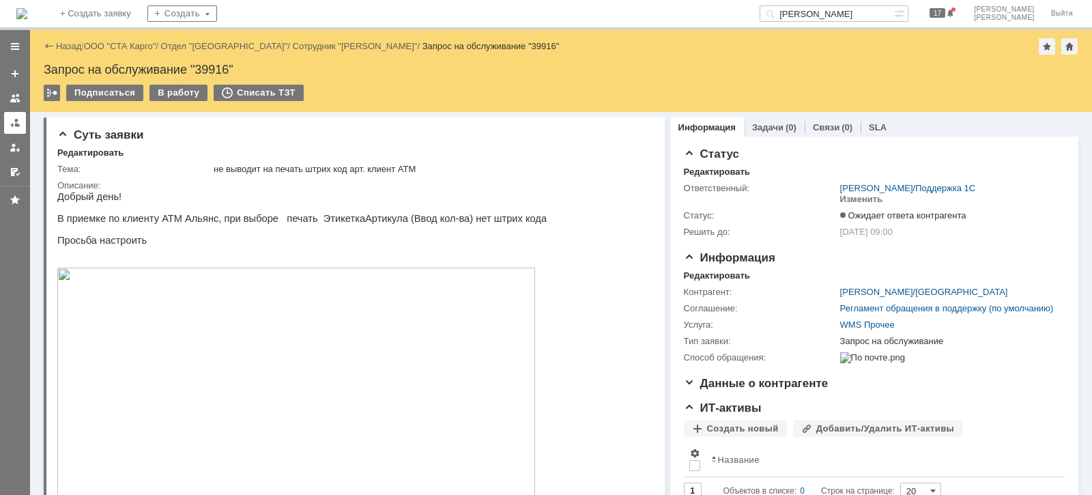
click at [5, 122] on link at bounding box center [15, 123] width 22 height 22
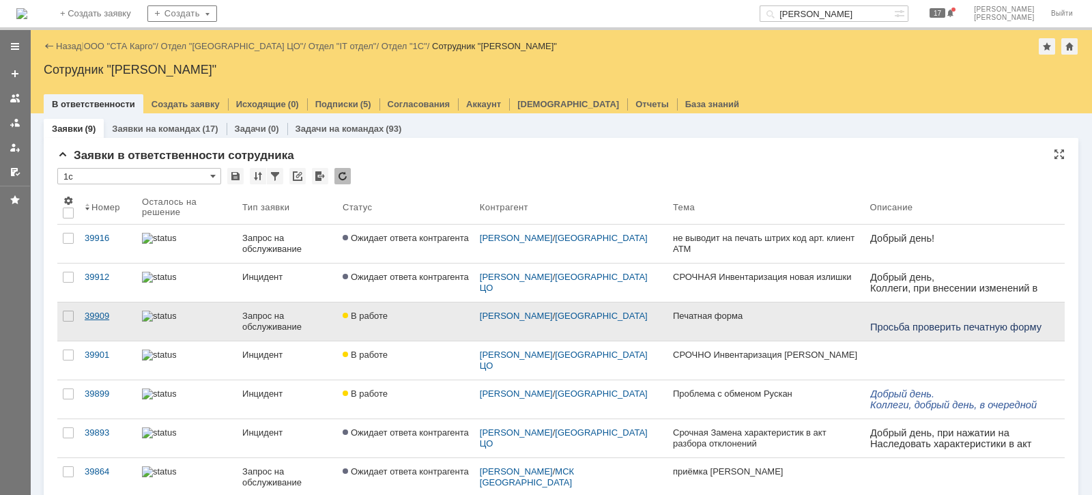
click at [85, 311] on div "39909" at bounding box center [108, 316] width 46 height 11
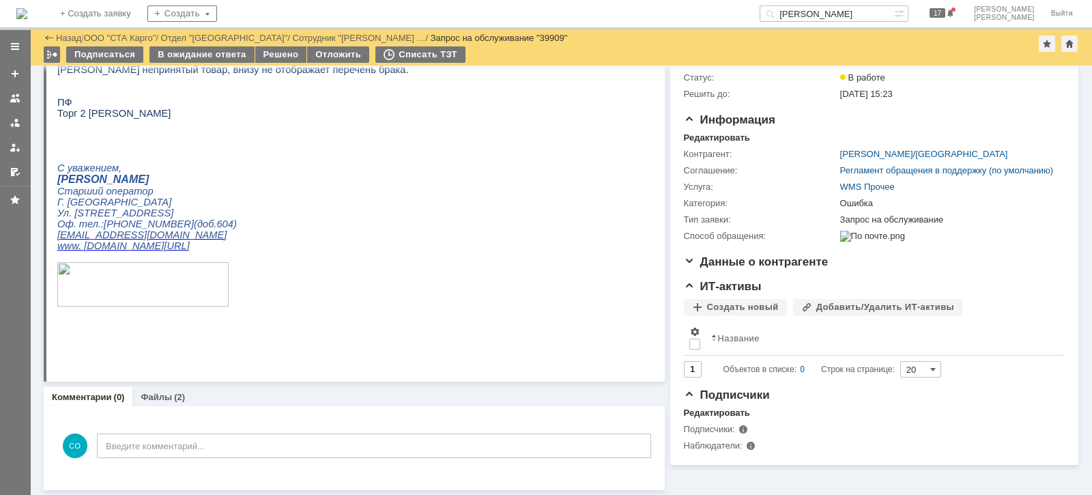
scroll to position [91, 0]
click at [5, 122] on link at bounding box center [15, 123] width 22 height 22
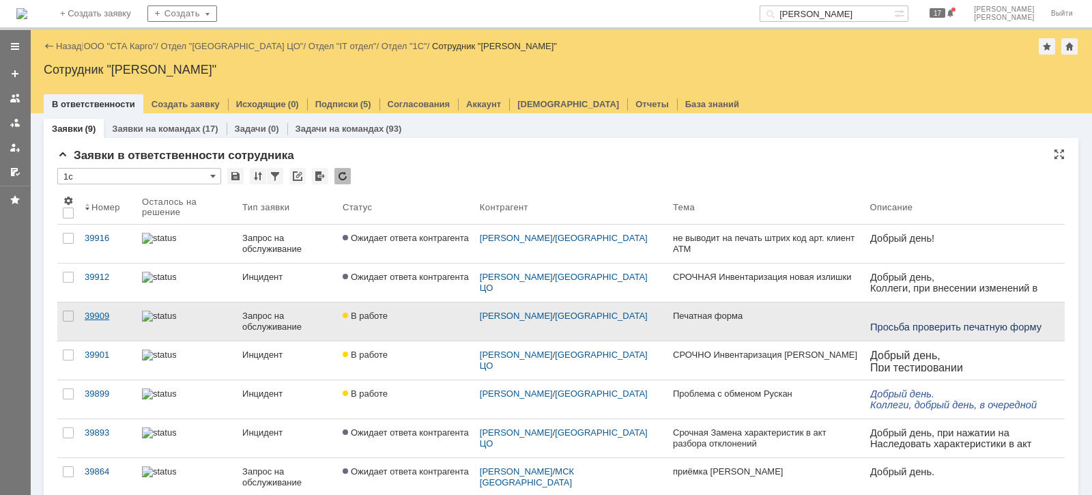
click at [98, 314] on div "39909" at bounding box center [108, 316] width 46 height 11
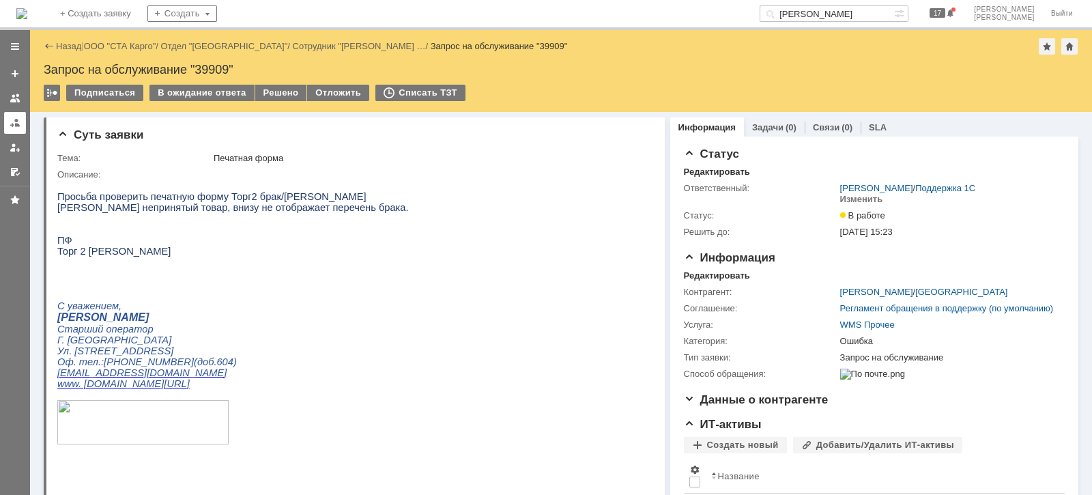
click at [13, 119] on div at bounding box center [15, 122] width 11 height 11
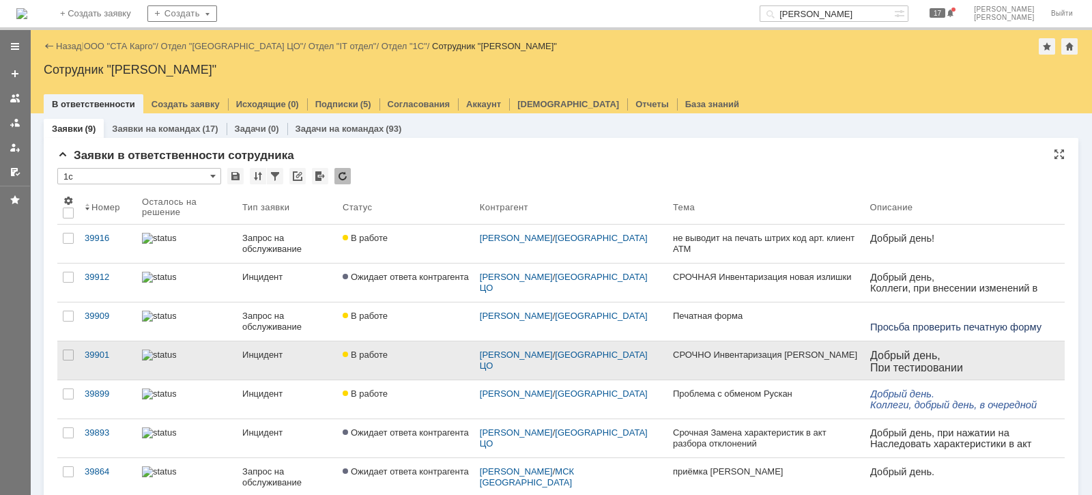
click at [392, 355] on div "В работе" at bounding box center [406, 354] width 126 height 11
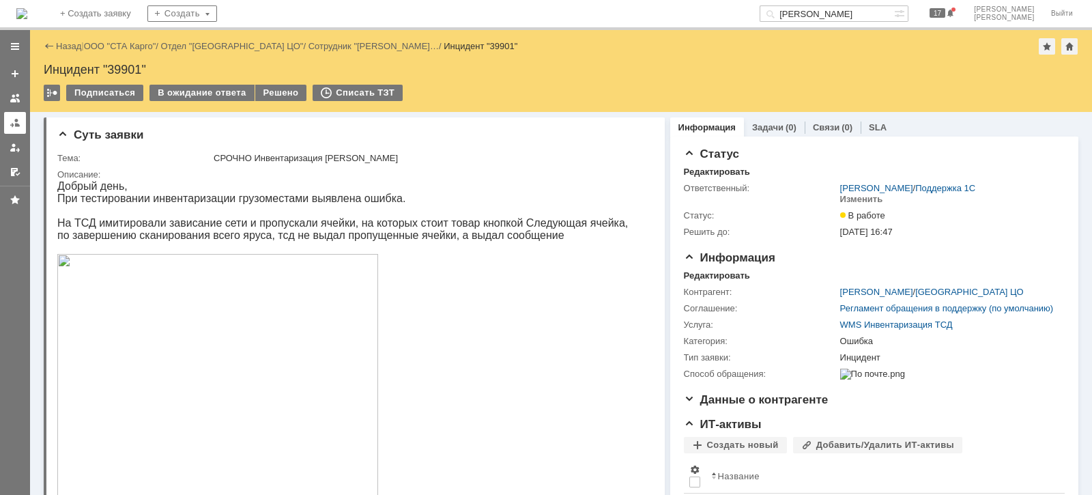
click at [16, 119] on div at bounding box center [15, 122] width 11 height 11
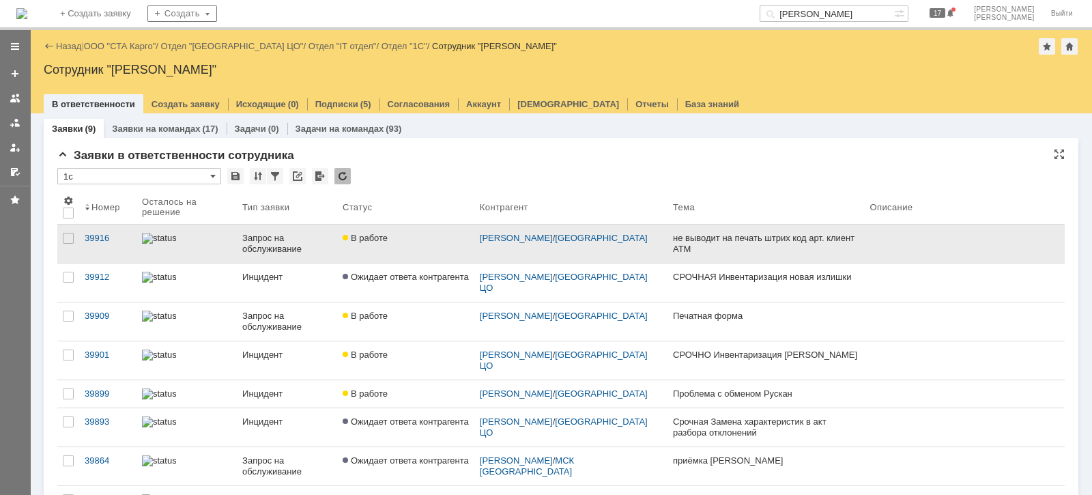
click at [230, 236] on div at bounding box center [186, 238] width 89 height 11
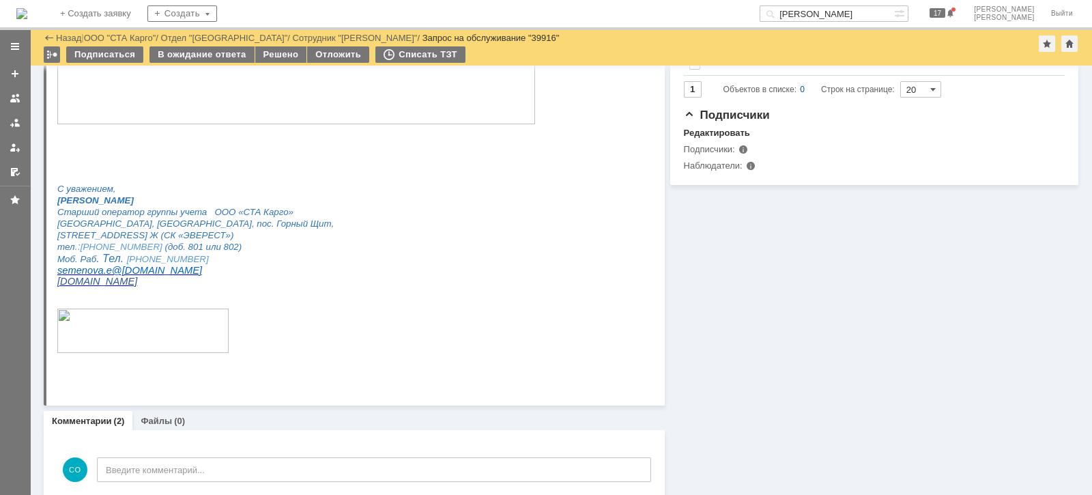
scroll to position [512, 0]
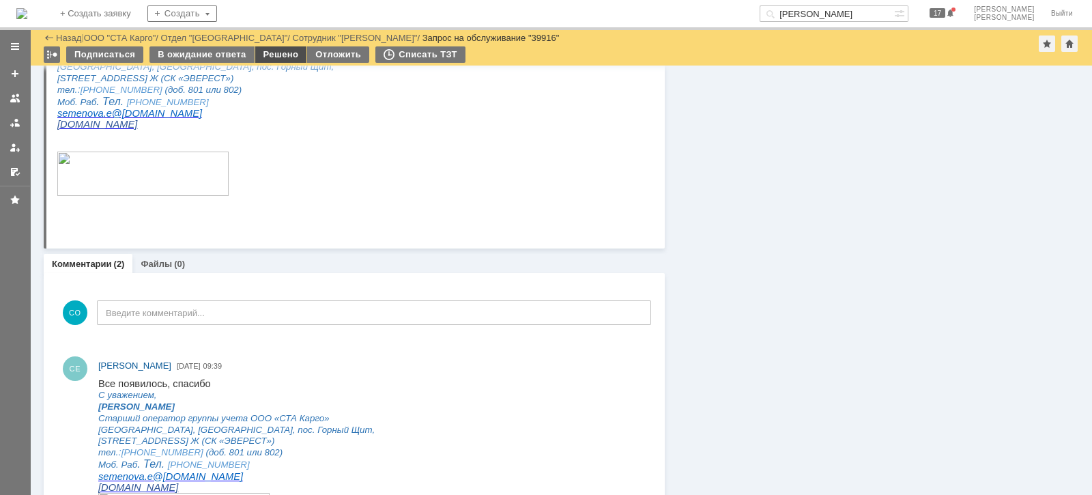
click at [287, 49] on div "Решено" at bounding box center [281, 54] width 52 height 16
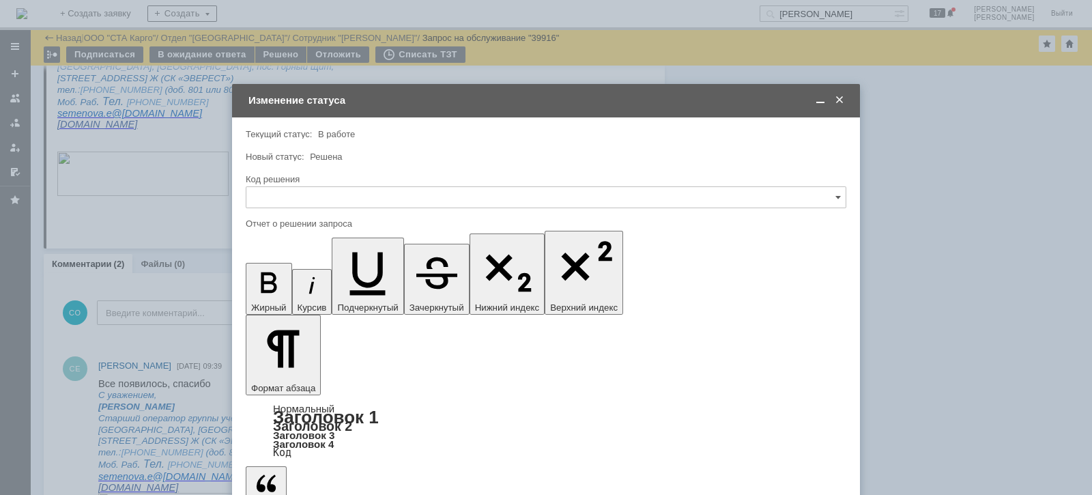
scroll to position [0, 0]
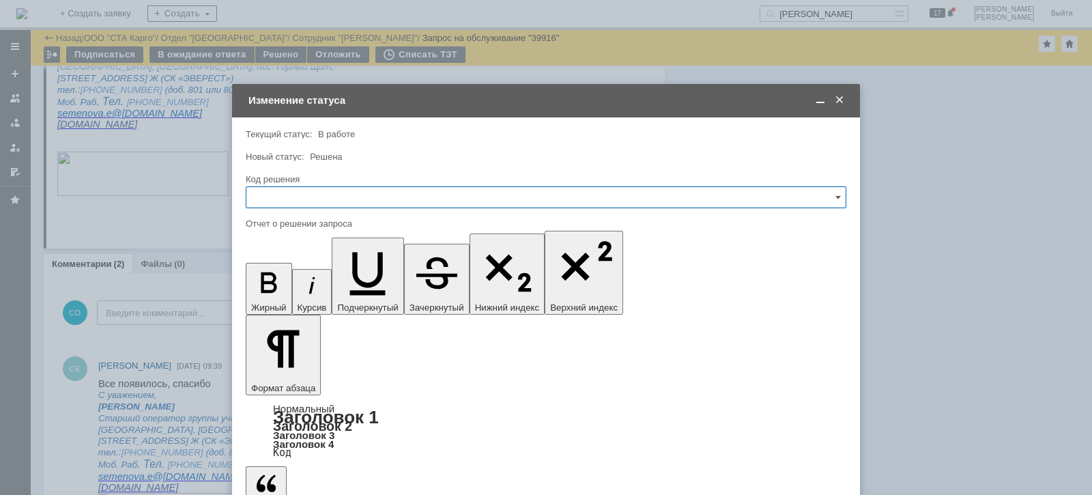
click at [372, 203] on input "text" at bounding box center [546, 197] width 601 height 22
click at [279, 383] on span "Решено" at bounding box center [546, 380] width 583 height 11
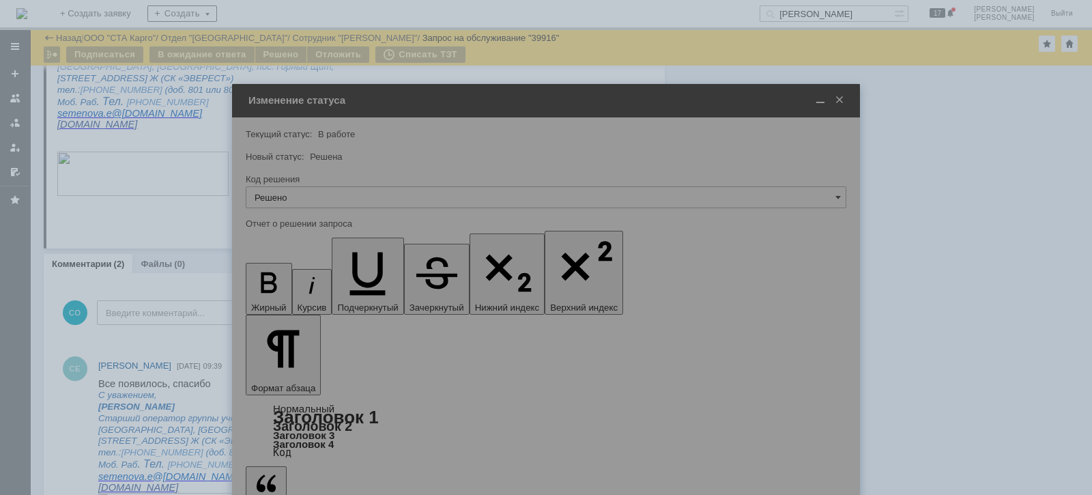
type input "Решено"
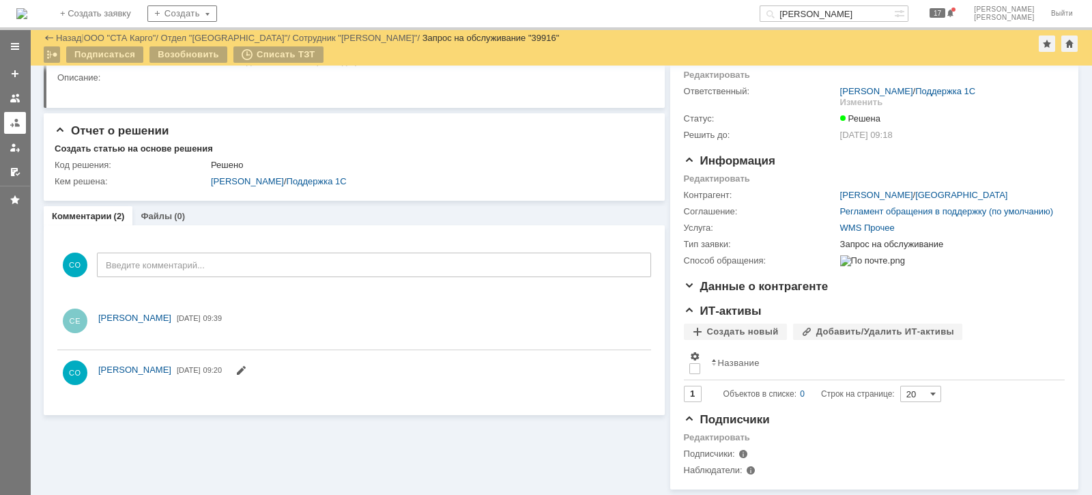
click at [10, 120] on div at bounding box center [15, 122] width 11 height 11
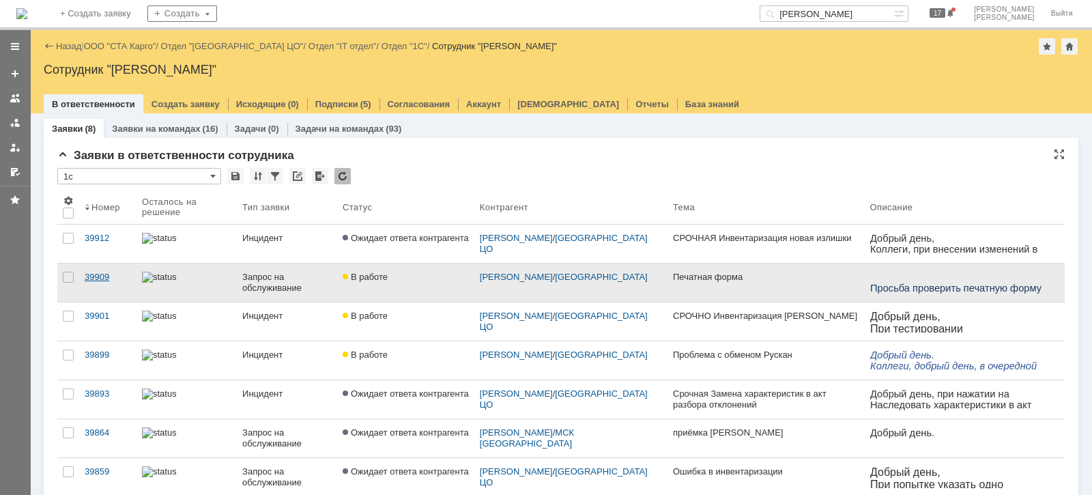
click at [104, 272] on div "39909" at bounding box center [108, 277] width 46 height 11
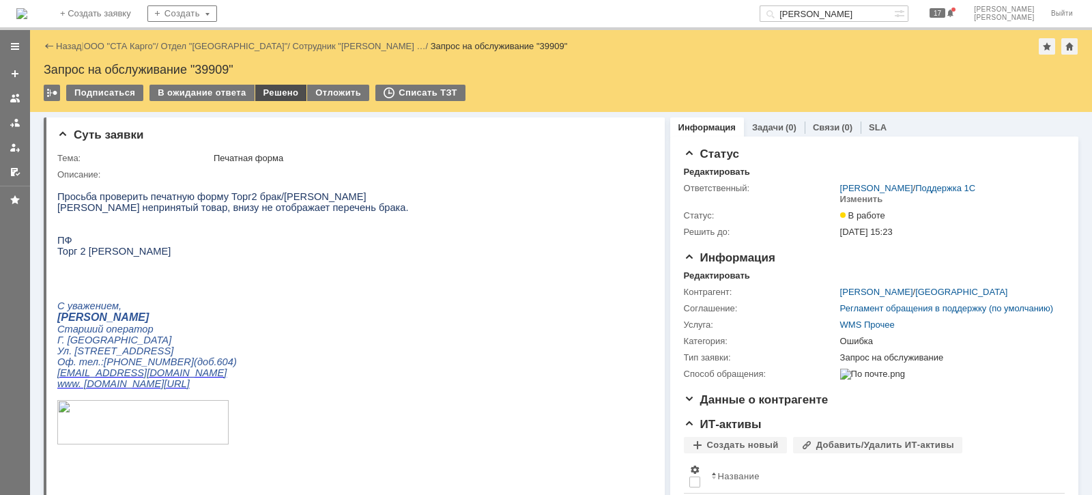
click at [267, 91] on div "Решено" at bounding box center [281, 93] width 52 height 16
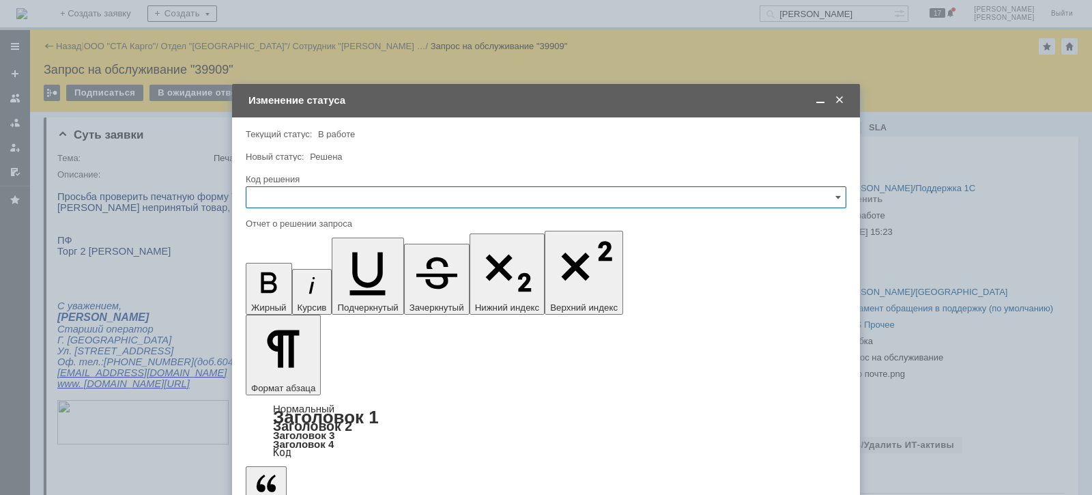
click at [362, 192] on input "text" at bounding box center [546, 197] width 601 height 22
click at [328, 372] on div "Решено" at bounding box center [545, 380] width 599 height 22
type input "Решено"
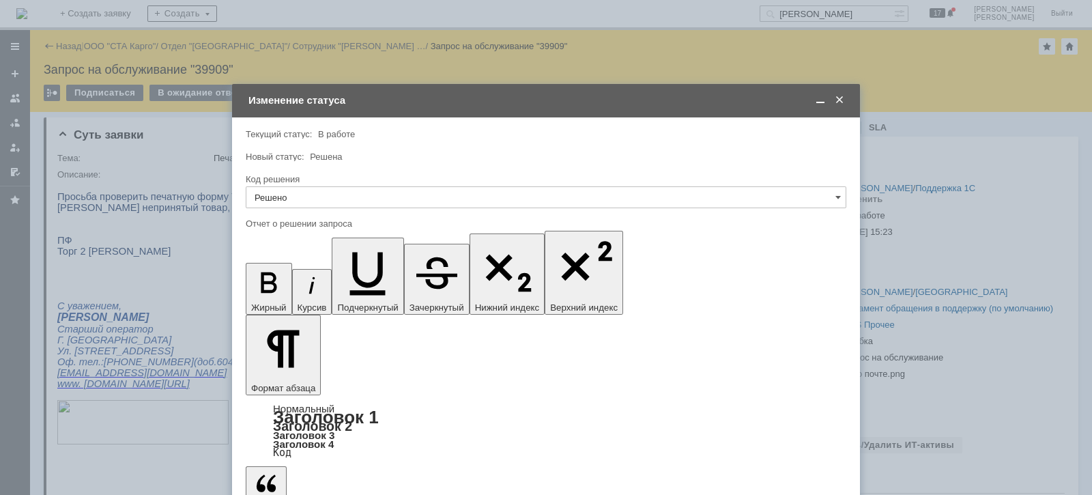
click at [841, 99] on span at bounding box center [840, 100] width 14 height 12
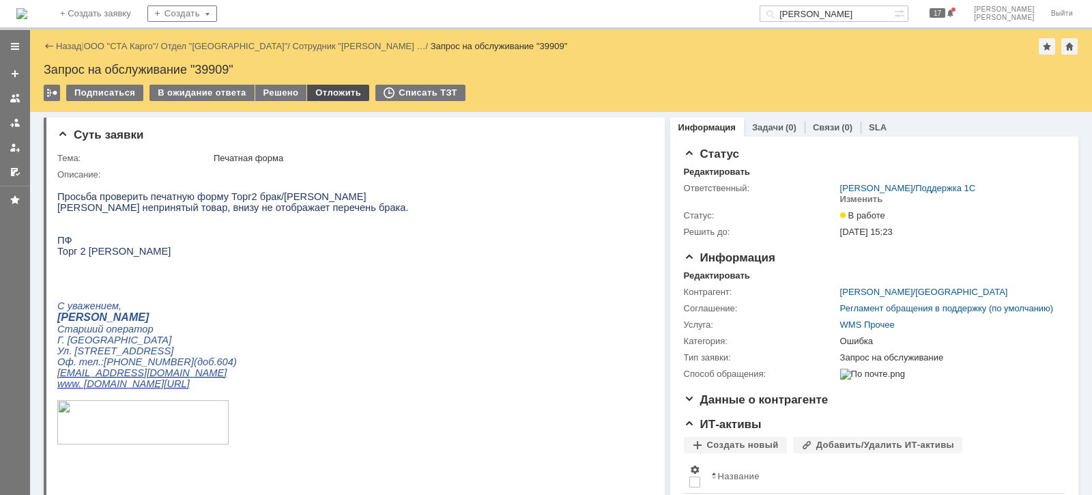
click at [317, 90] on div "Отложить" at bounding box center [338, 93] width 62 height 16
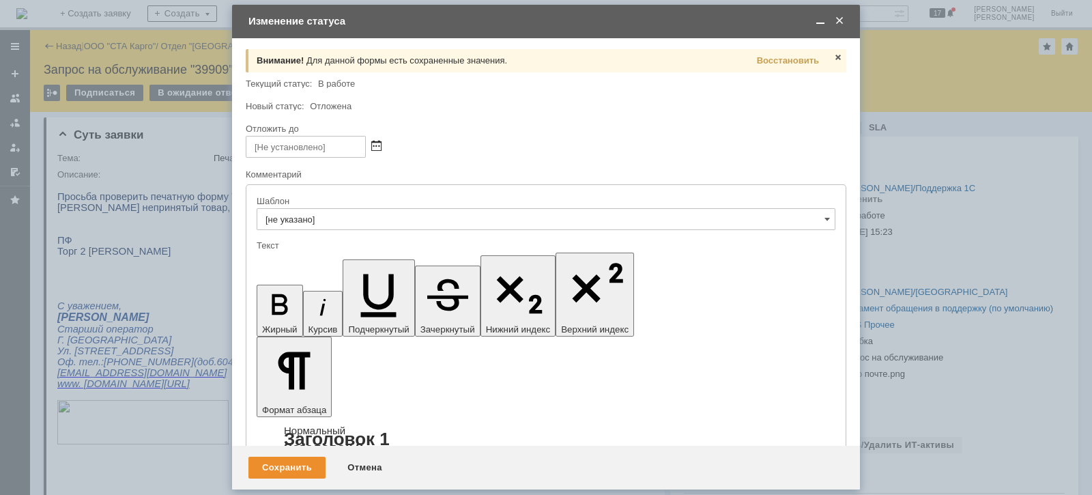
click at [373, 147] on span at bounding box center [376, 147] width 10 height 10
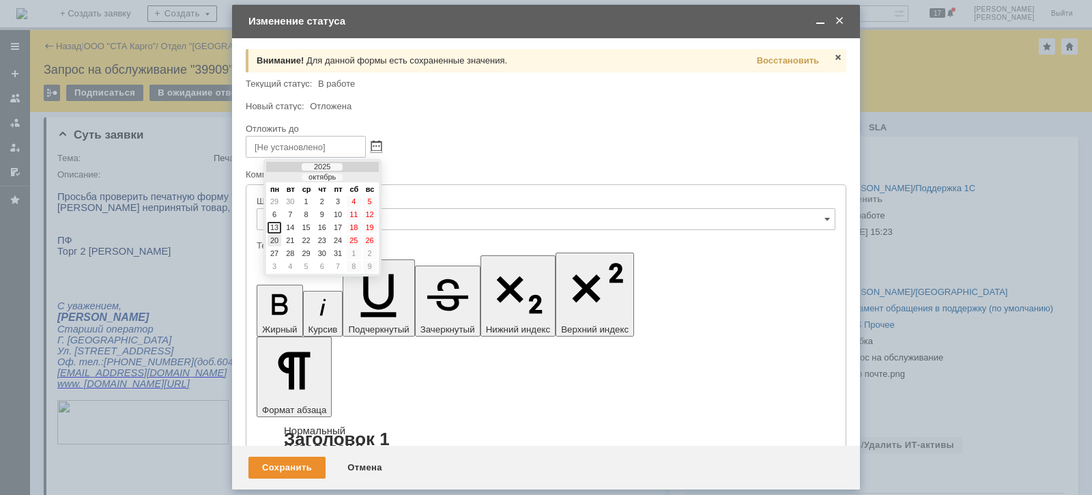
click at [276, 237] on div "20" at bounding box center [275, 241] width 14 height 12
type input "[DATE] 09:44"
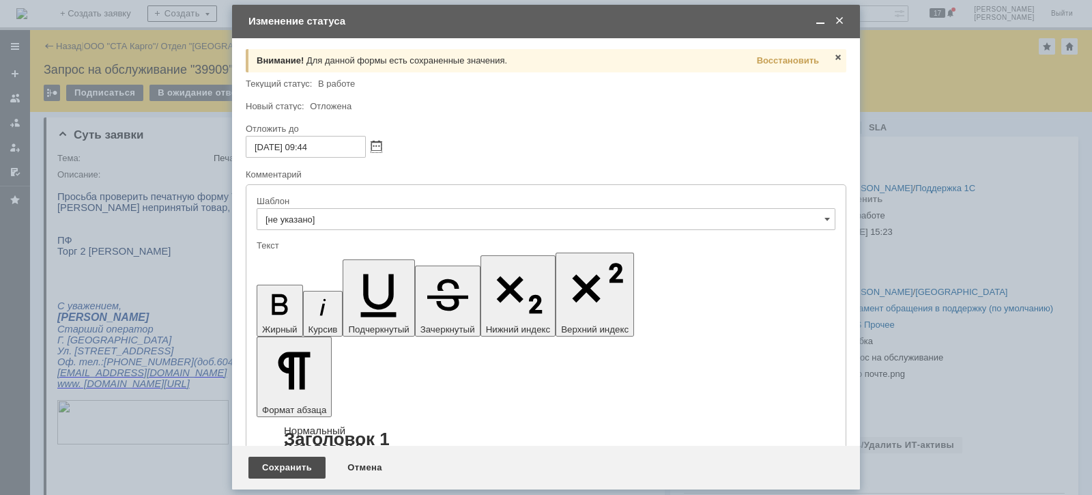
click at [293, 463] on div "Сохранить" at bounding box center [286, 468] width 77 height 22
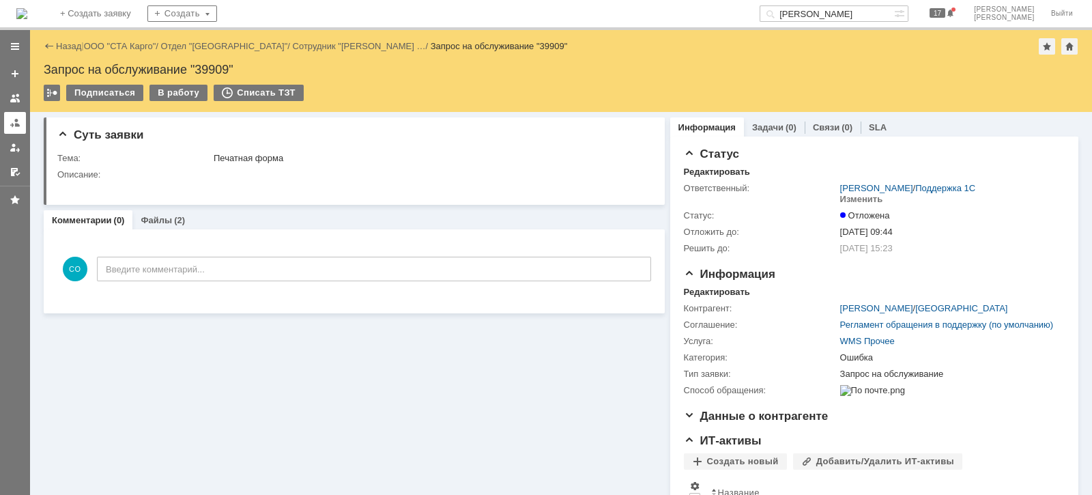
click at [14, 121] on div at bounding box center [15, 122] width 11 height 11
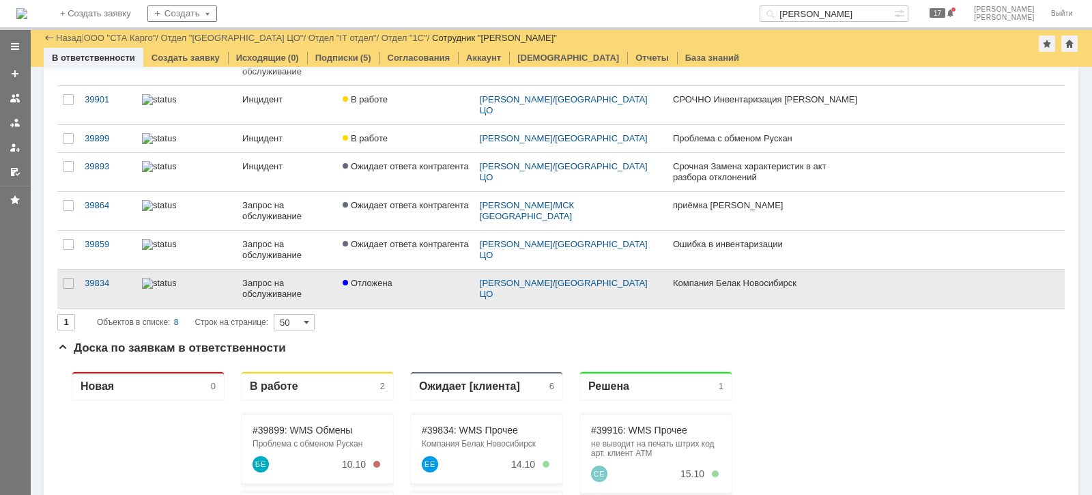
scroll to position [82, 0]
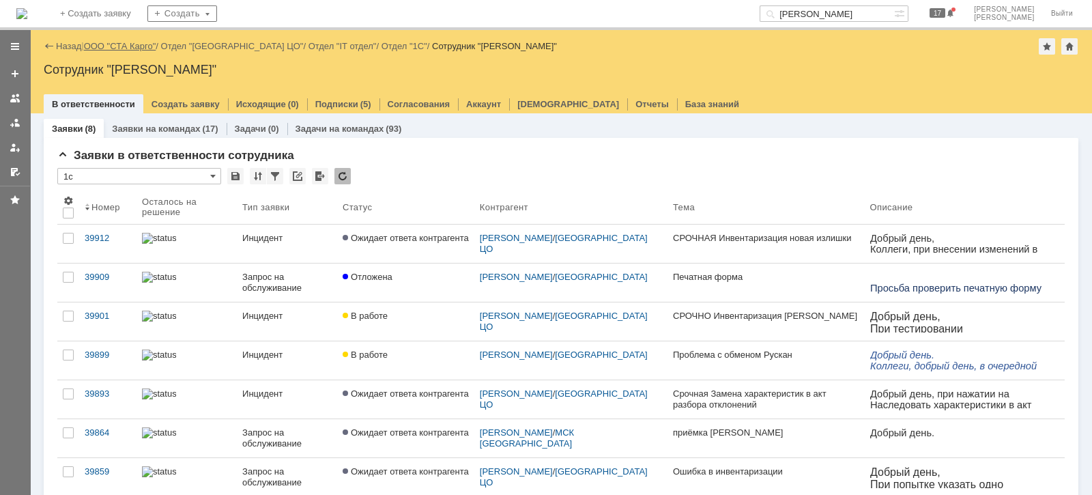
click at [143, 49] on link "ООО "СТА Карго"" at bounding box center [120, 46] width 72 height 10
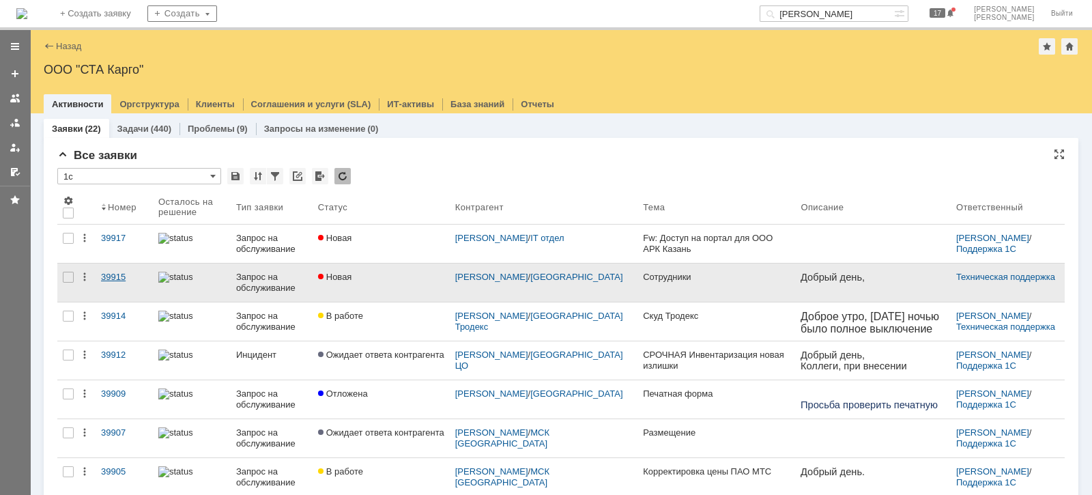
click at [117, 279] on div "39915" at bounding box center [124, 277] width 46 height 11
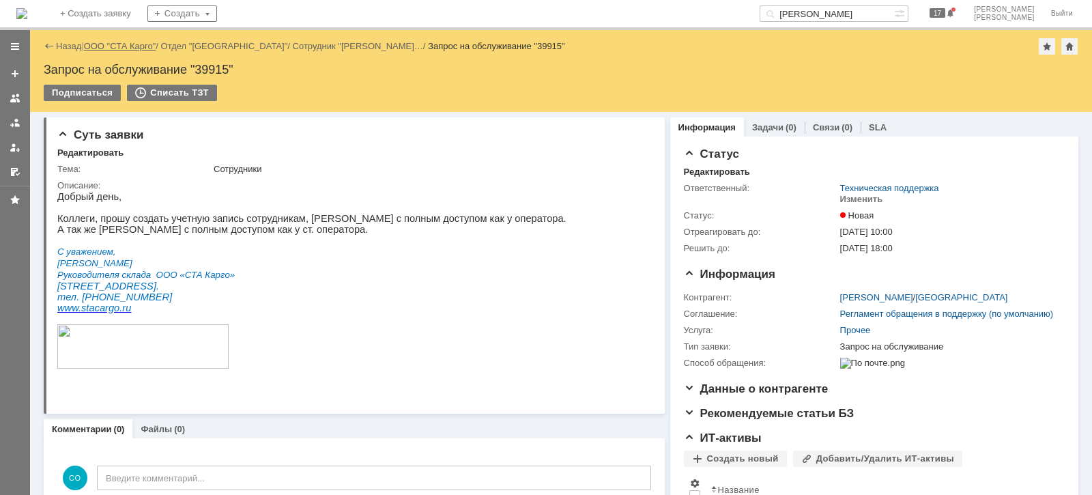
click at [111, 41] on link "ООО "СТА Карго"" at bounding box center [120, 46] width 72 height 10
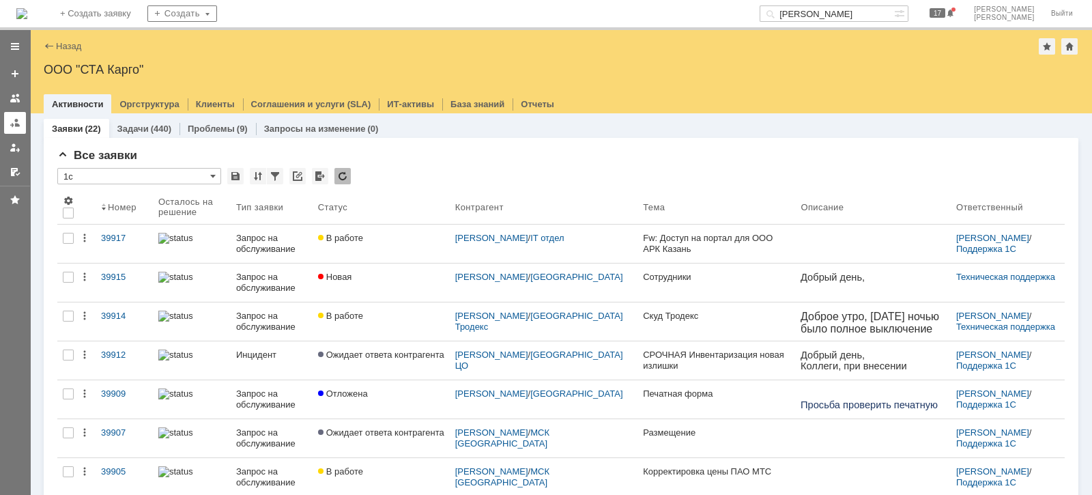
click at [12, 124] on div at bounding box center [15, 122] width 11 height 11
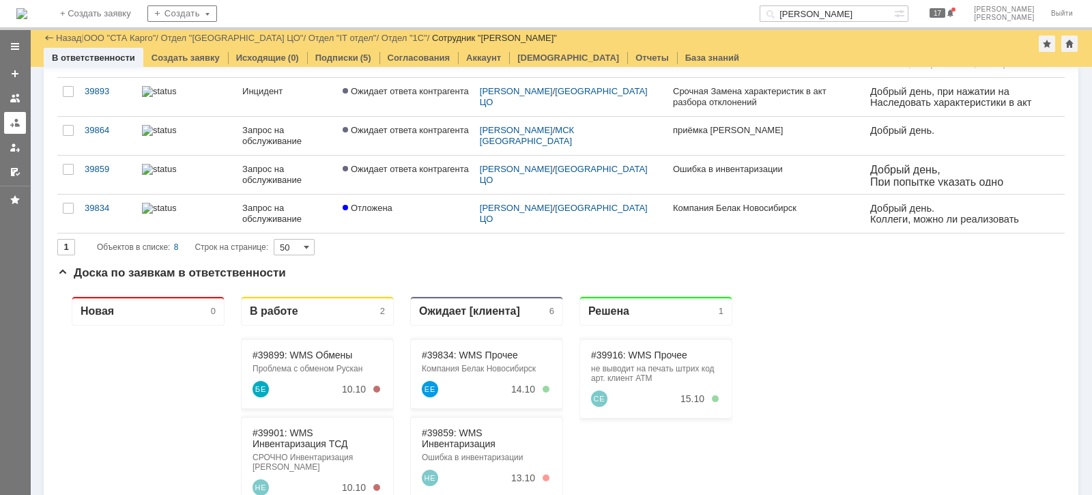
click at [17, 121] on div at bounding box center [15, 122] width 11 height 11
click at [129, 33] on link "ООО "СТА Карго"" at bounding box center [120, 38] width 72 height 10
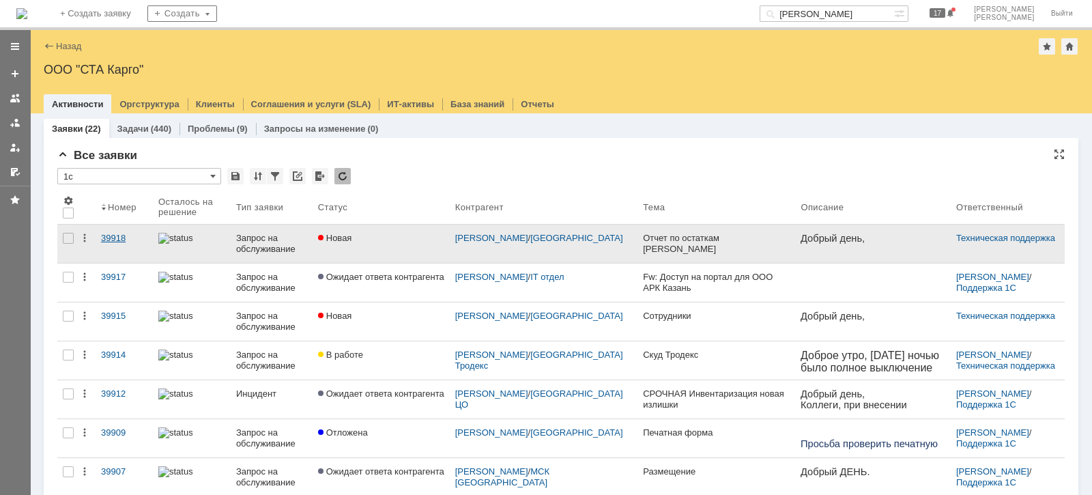
click at [100, 235] on link "39918" at bounding box center [124, 244] width 57 height 38
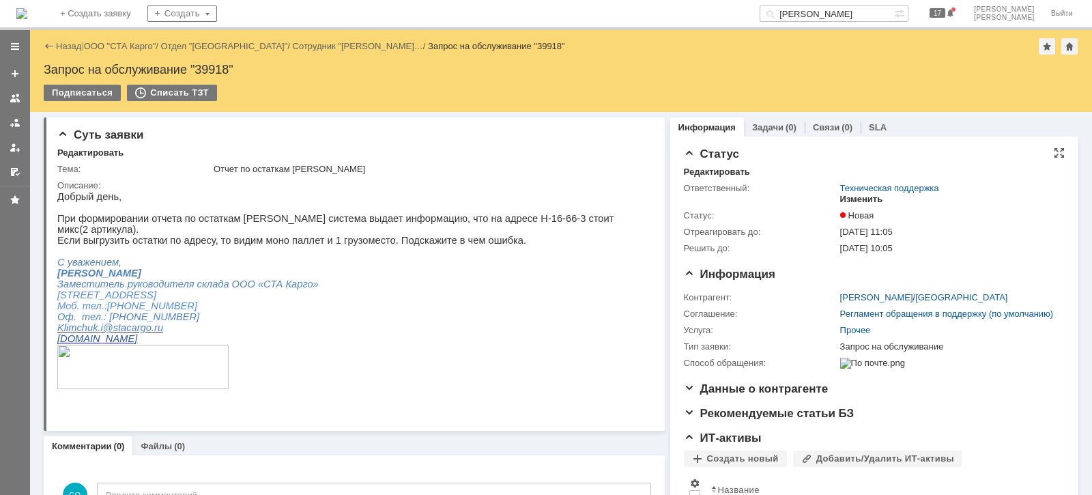
click at [850, 199] on div "Изменить" at bounding box center [861, 199] width 43 height 11
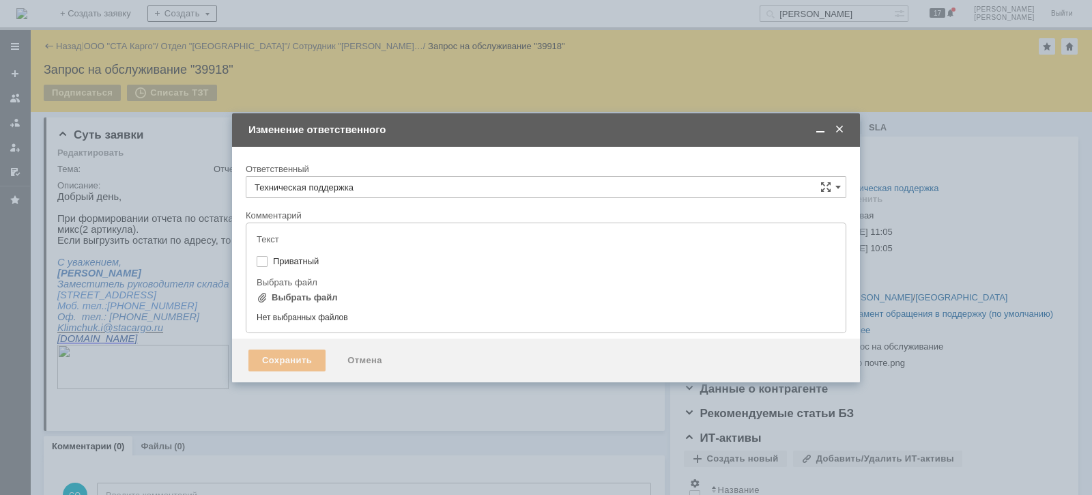
type input "[не указано]"
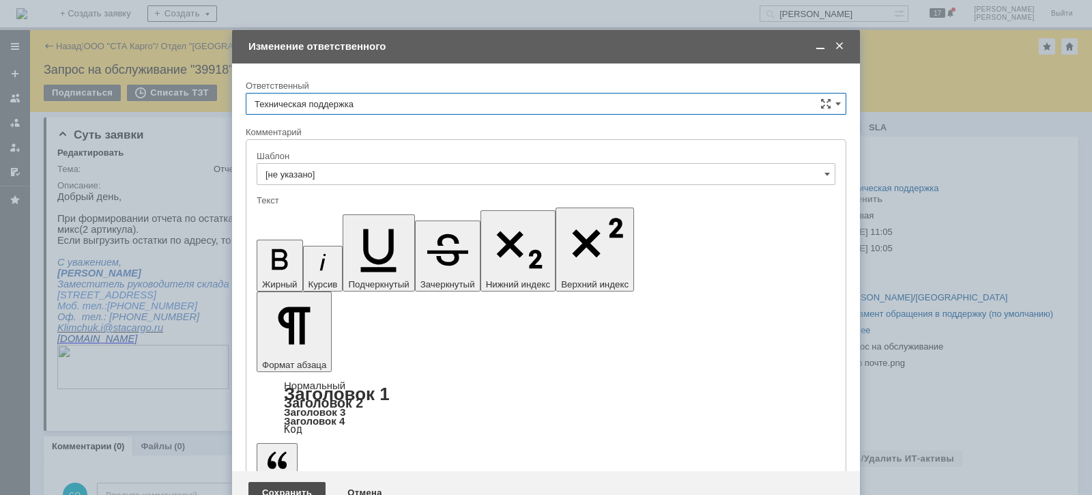
click at [298, 482] on div "Сохранить" at bounding box center [286, 493] width 77 height 22
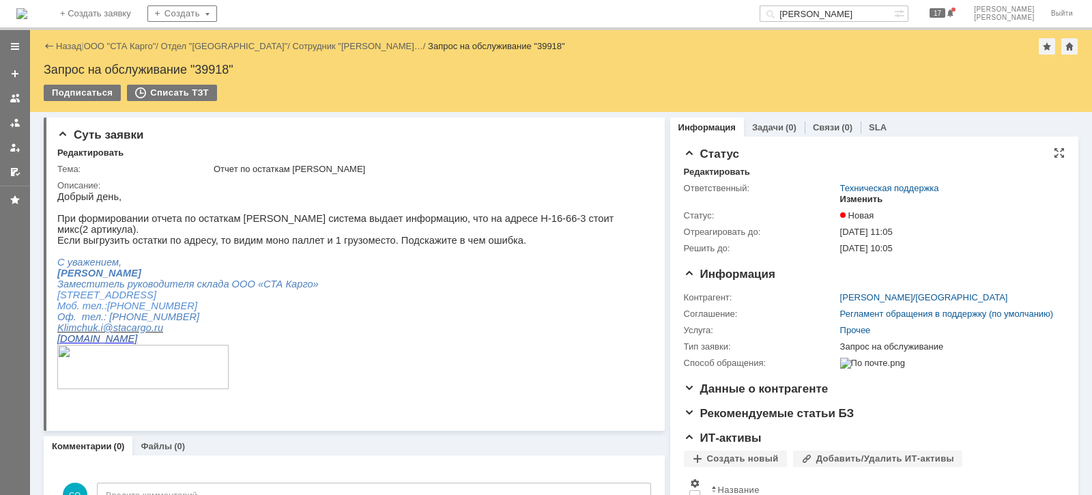
click at [848, 198] on div "Изменить" at bounding box center [861, 199] width 43 height 11
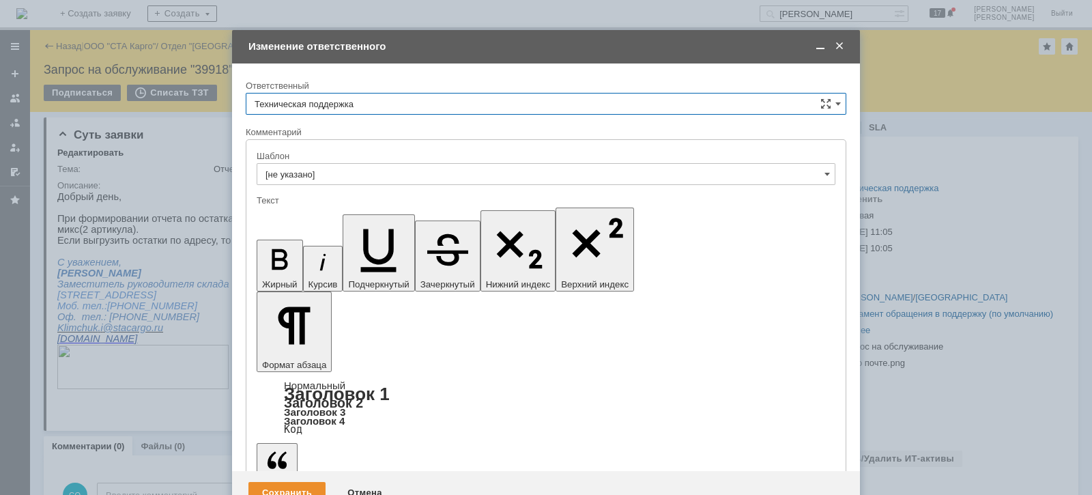
click at [442, 101] on input "Техническая поддержка" at bounding box center [546, 104] width 601 height 22
click at [392, 169] on span "[PERSON_NAME]" at bounding box center [546, 174] width 583 height 11
type input "[PERSON_NAME]"
click at [308, 482] on div "Сохранить" at bounding box center [286, 493] width 77 height 22
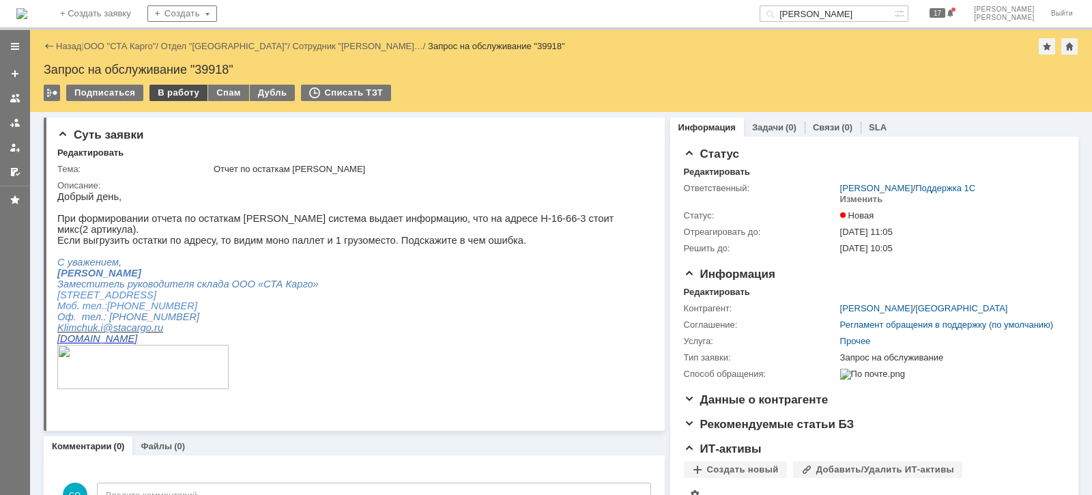
click at [174, 96] on div "В работу" at bounding box center [178, 93] width 58 height 16
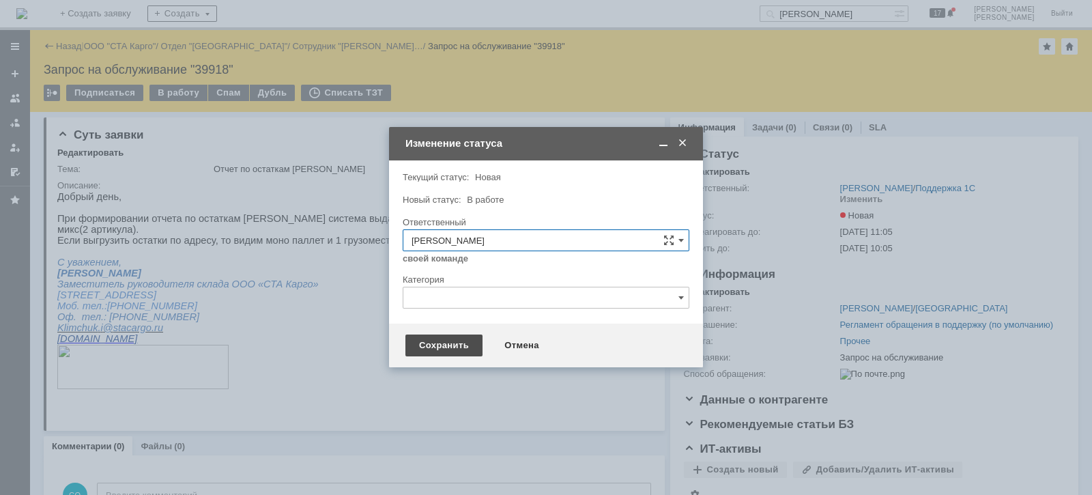
click at [439, 338] on div "Сохранить" at bounding box center [443, 345] width 77 height 22
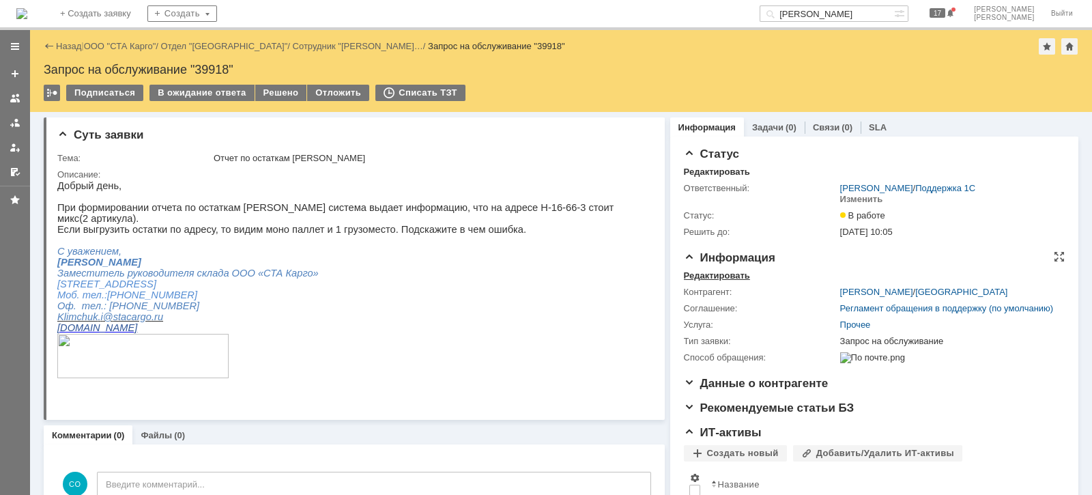
click at [693, 277] on div "Редактировать" at bounding box center [717, 275] width 66 height 11
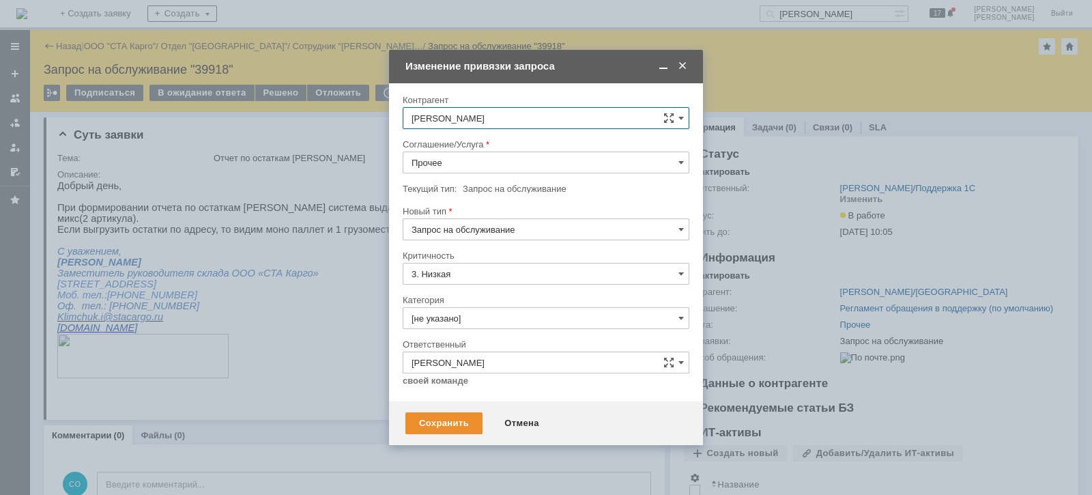
click at [487, 161] on input "Прочее" at bounding box center [546, 163] width 287 height 22
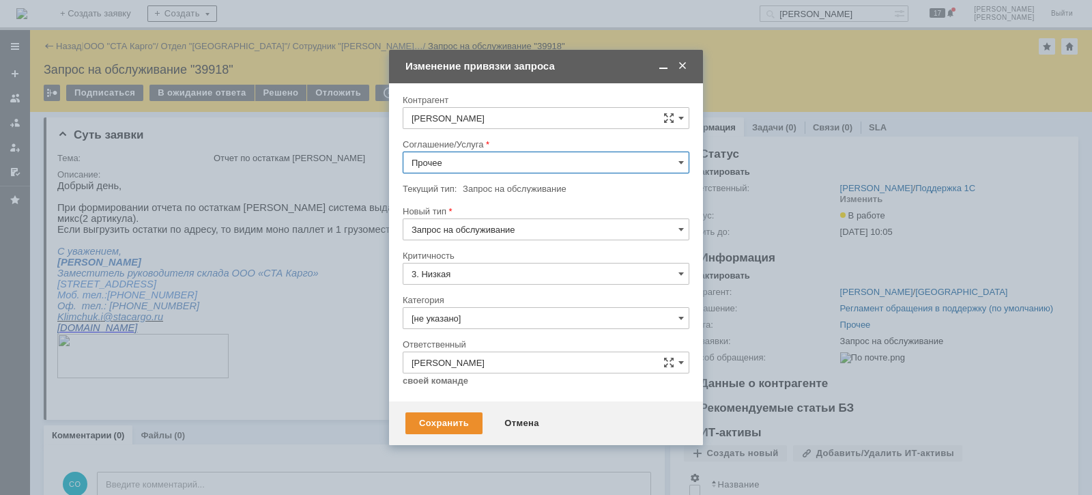
scroll to position [256, 0]
click at [506, 309] on span "WMS Отчетность" at bounding box center [546, 314] width 269 height 11
type input "WMS Отчетность"
click at [480, 318] on input "[не указано]" at bounding box center [546, 318] width 287 height 22
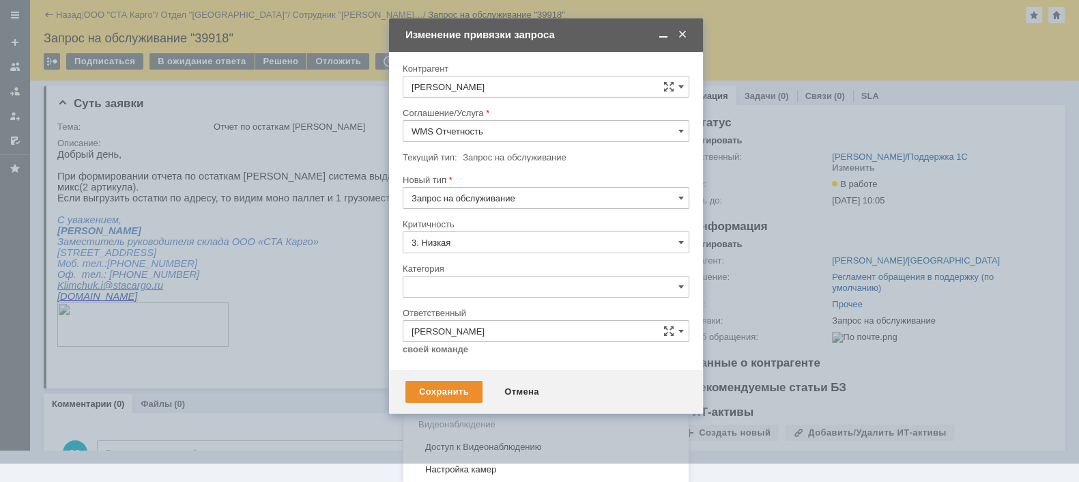
click at [485, 375] on span "Консультация пользователя" at bounding box center [546, 379] width 269 height 11
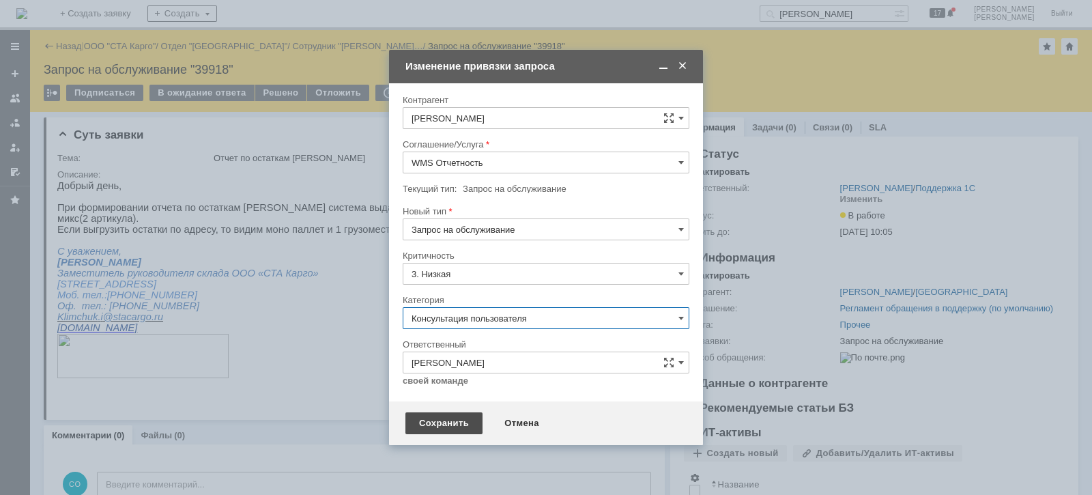
type input "Консультация пользователя"
click at [444, 423] on div "Сохранить" at bounding box center [443, 423] width 77 height 22
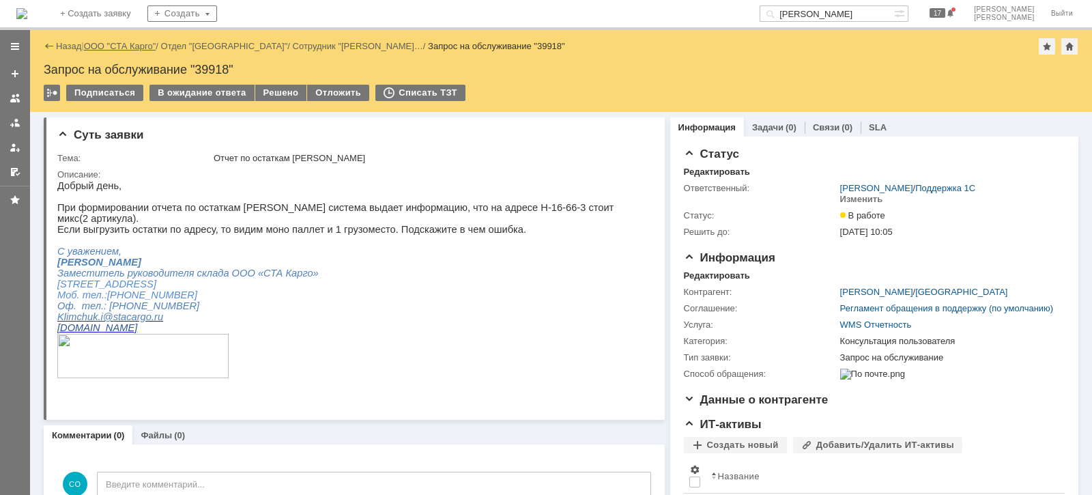
click at [120, 48] on link "ООО "СТА Карго"" at bounding box center [120, 46] width 72 height 10
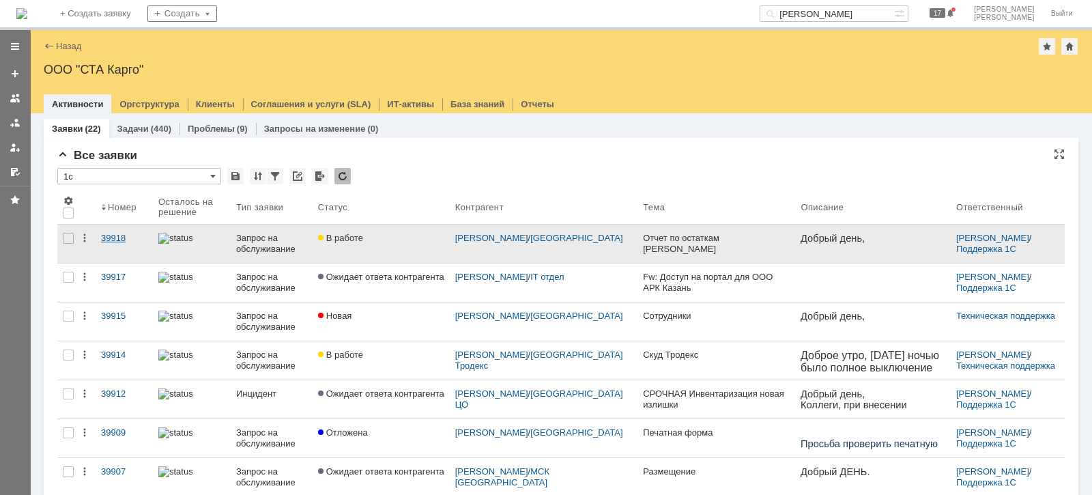
click at [121, 237] on div "39918" at bounding box center [124, 238] width 46 height 11
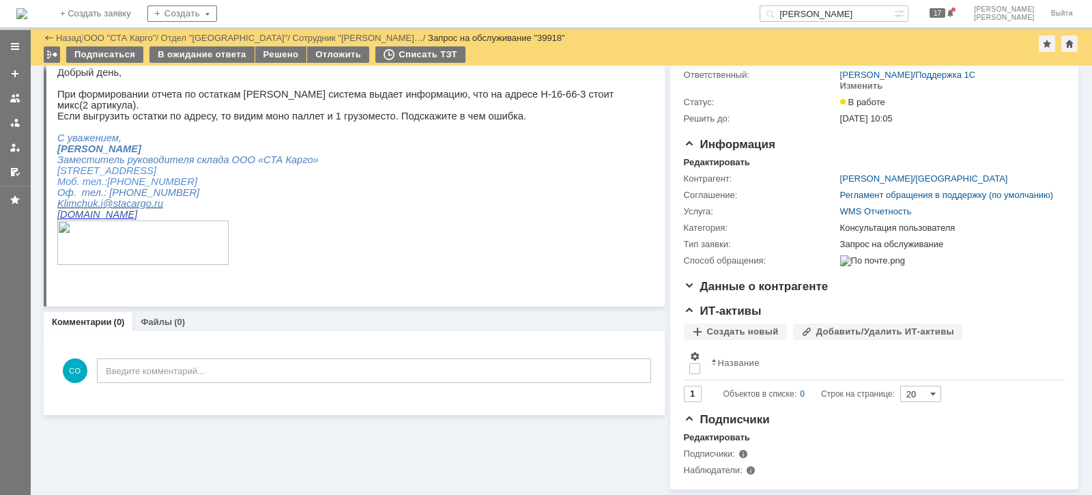
scroll to position [37, 0]
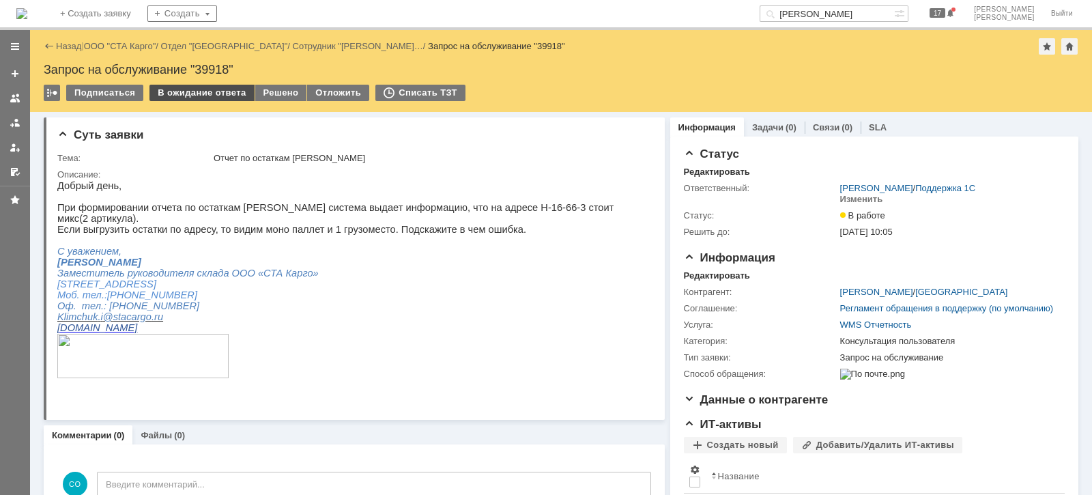
click at [211, 88] on div "В ожидание ответа" at bounding box center [201, 93] width 104 height 16
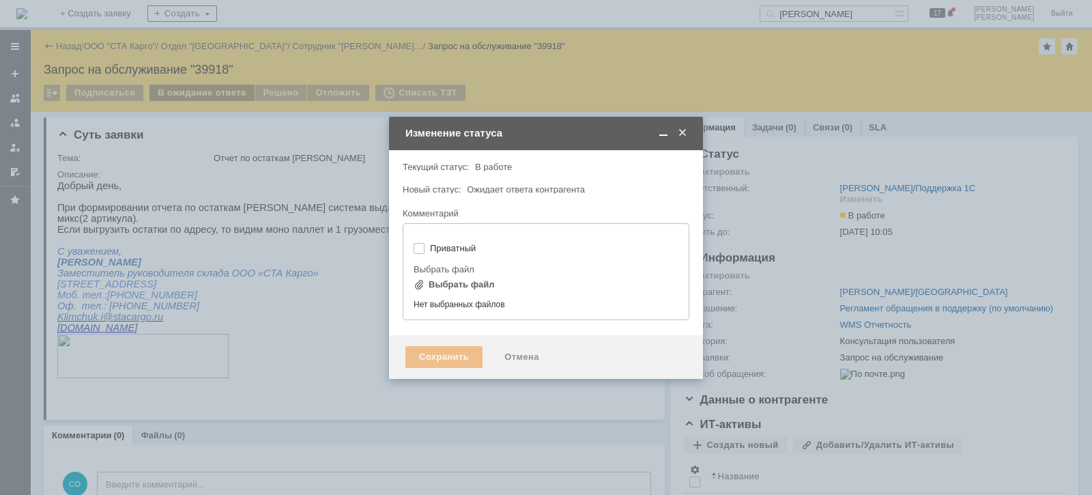
type input "[не указано]"
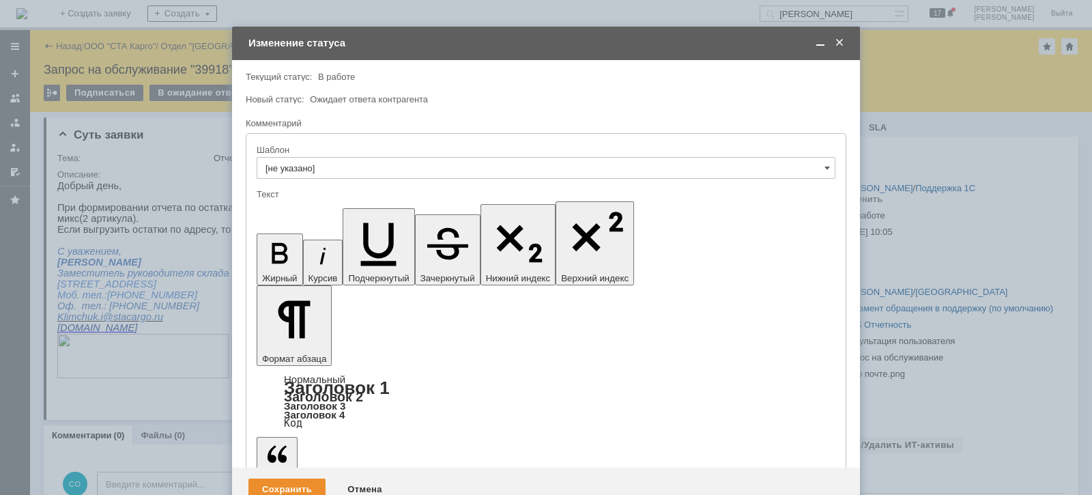
scroll to position [0, 0]
click at [314, 478] on div "Сохранить" at bounding box center [286, 489] width 77 height 22
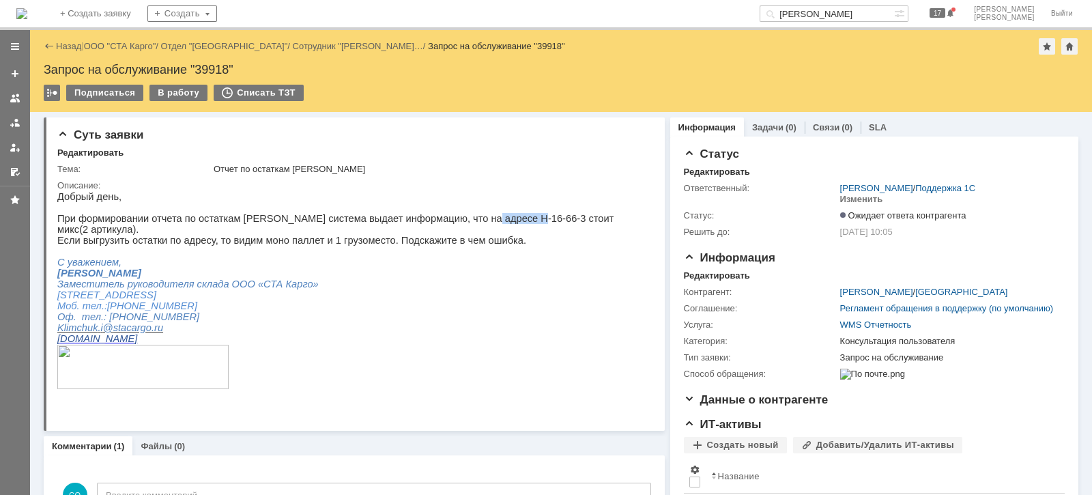
drag, startPoint x: 448, startPoint y: 223, endPoint x: 486, endPoint y: 221, distance: 37.6
click at [486, 221] on span "При формировании отчета по остаткам [PERSON_NAME] система выдает информацию, чт…" at bounding box center [335, 224] width 556 height 22
copy span "Н-16-66-3"
click at [123, 46] on link "ООО "СТА Карго"" at bounding box center [120, 46] width 72 height 10
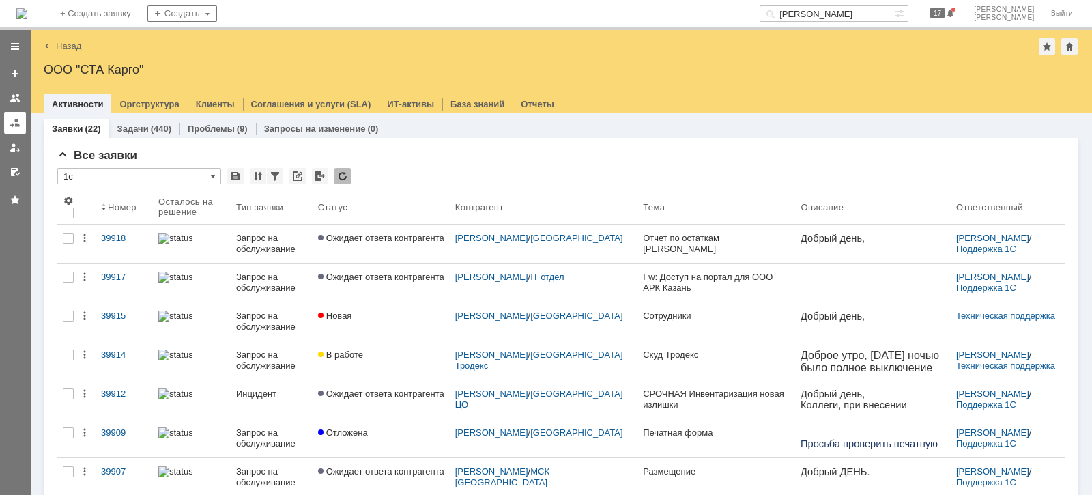
click at [14, 121] on div at bounding box center [15, 122] width 11 height 11
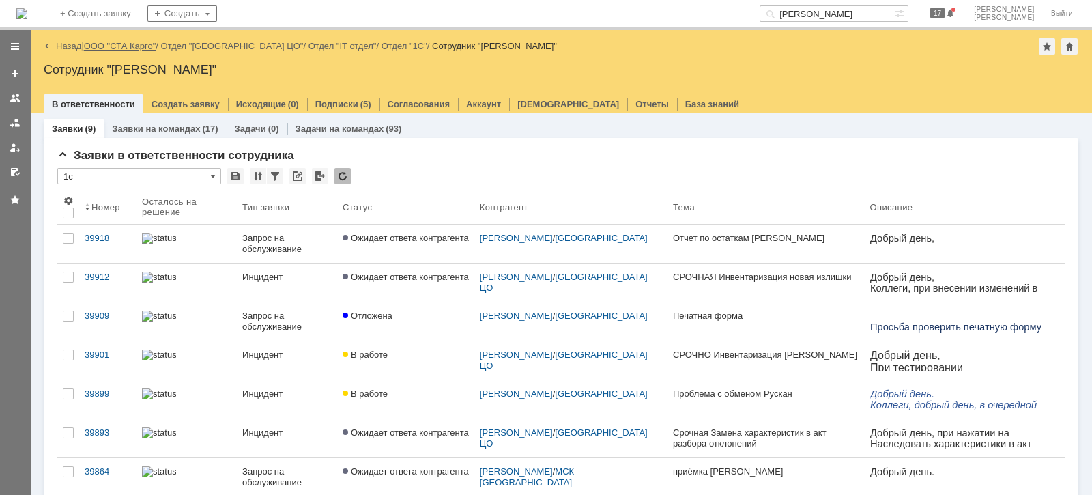
click at [113, 44] on link "ООО "СТА Карго"" at bounding box center [120, 46] width 72 height 10
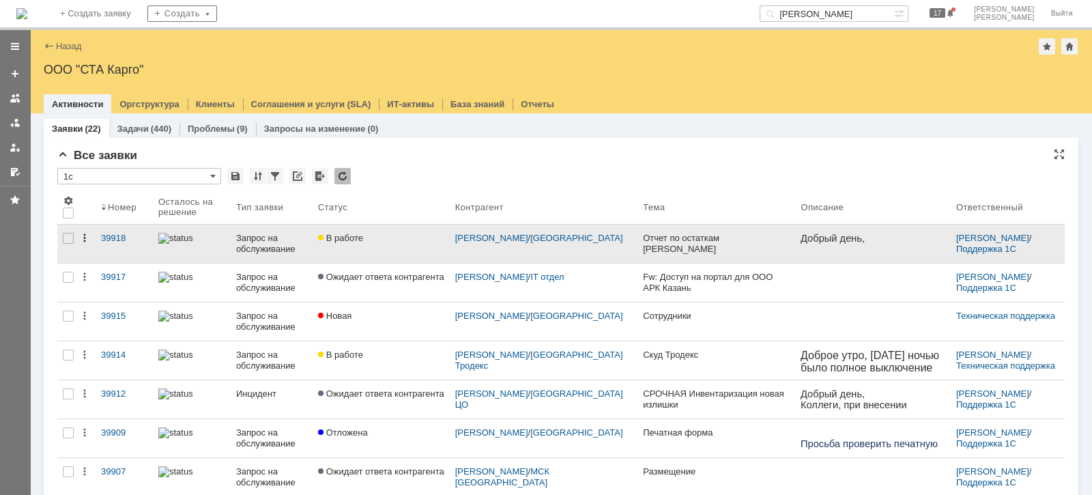
click at [89, 242] on div at bounding box center [87, 244] width 16 height 38
click at [96, 238] on td "Изменить ответственного" at bounding box center [144, 231] width 108 height 19
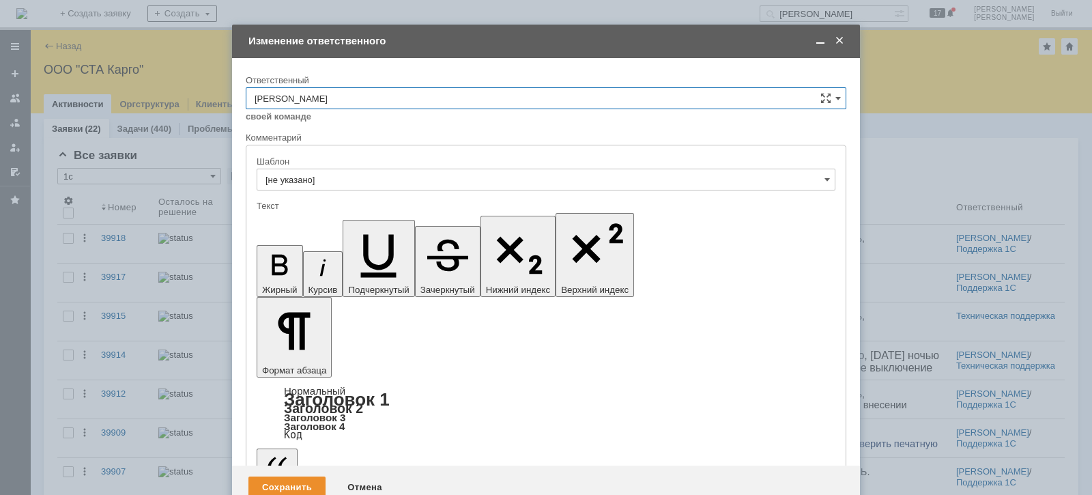
drag, startPoint x: 841, startPoint y: 45, endPoint x: 492, endPoint y: 91, distance: 352.4
click at [841, 45] on span at bounding box center [840, 41] width 14 height 12
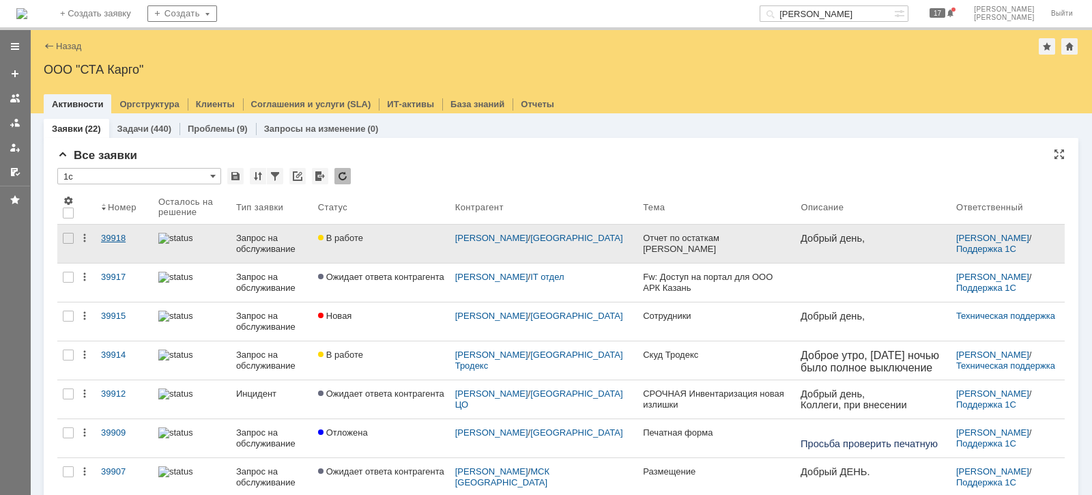
click at [115, 235] on div "39918" at bounding box center [124, 238] width 46 height 11
